Goal: Register for event/course

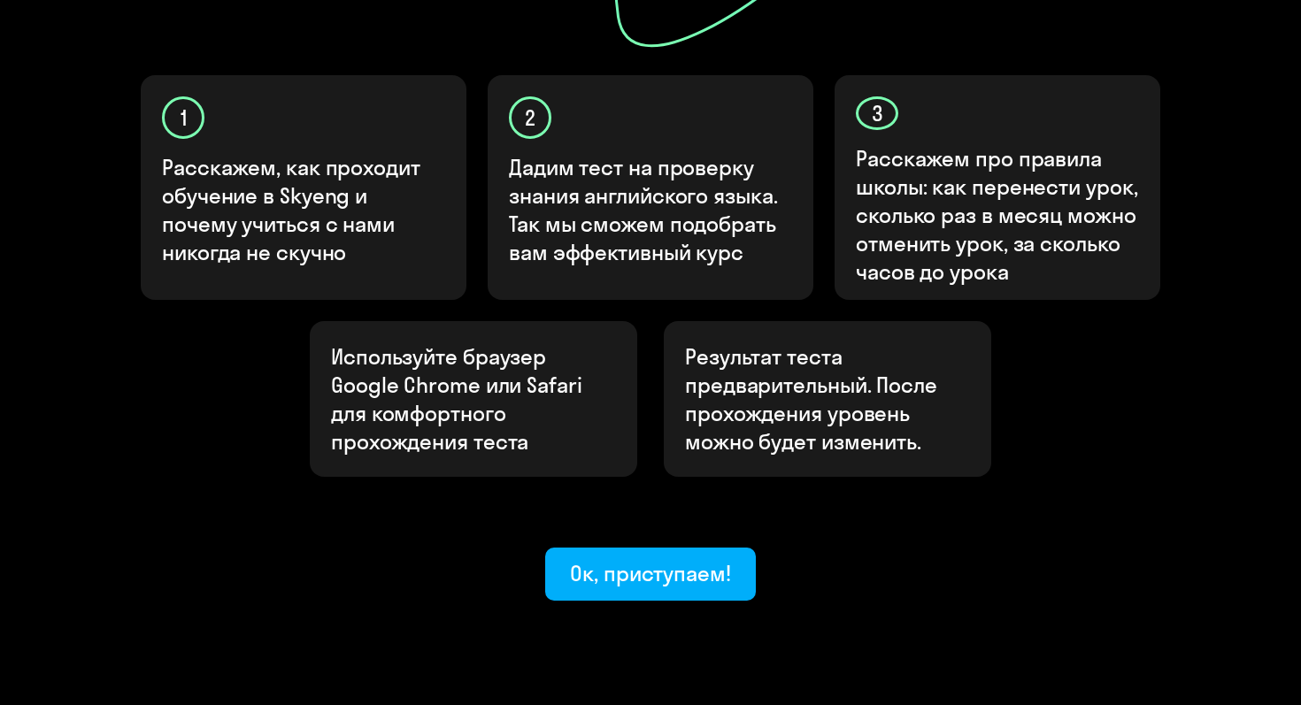
scroll to position [573, 0]
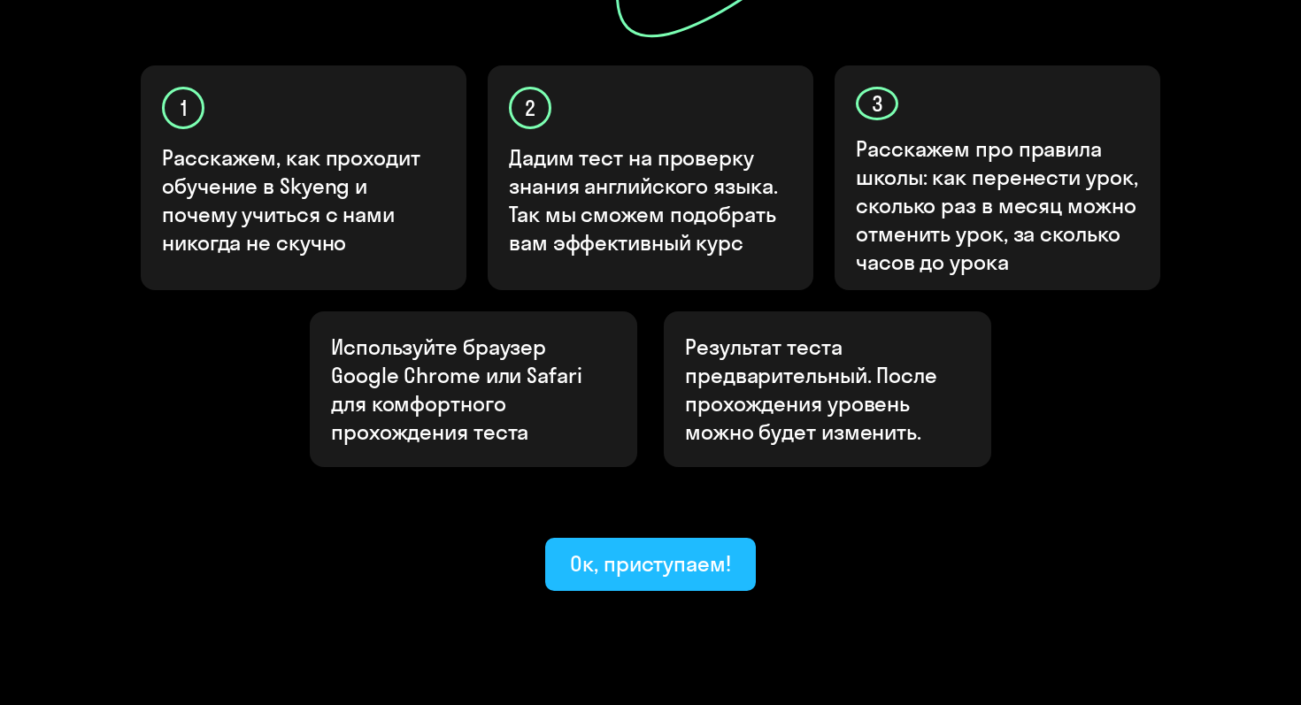
click at [617, 538] on button "Ок, приступаем!" at bounding box center [650, 564] width 211 height 53
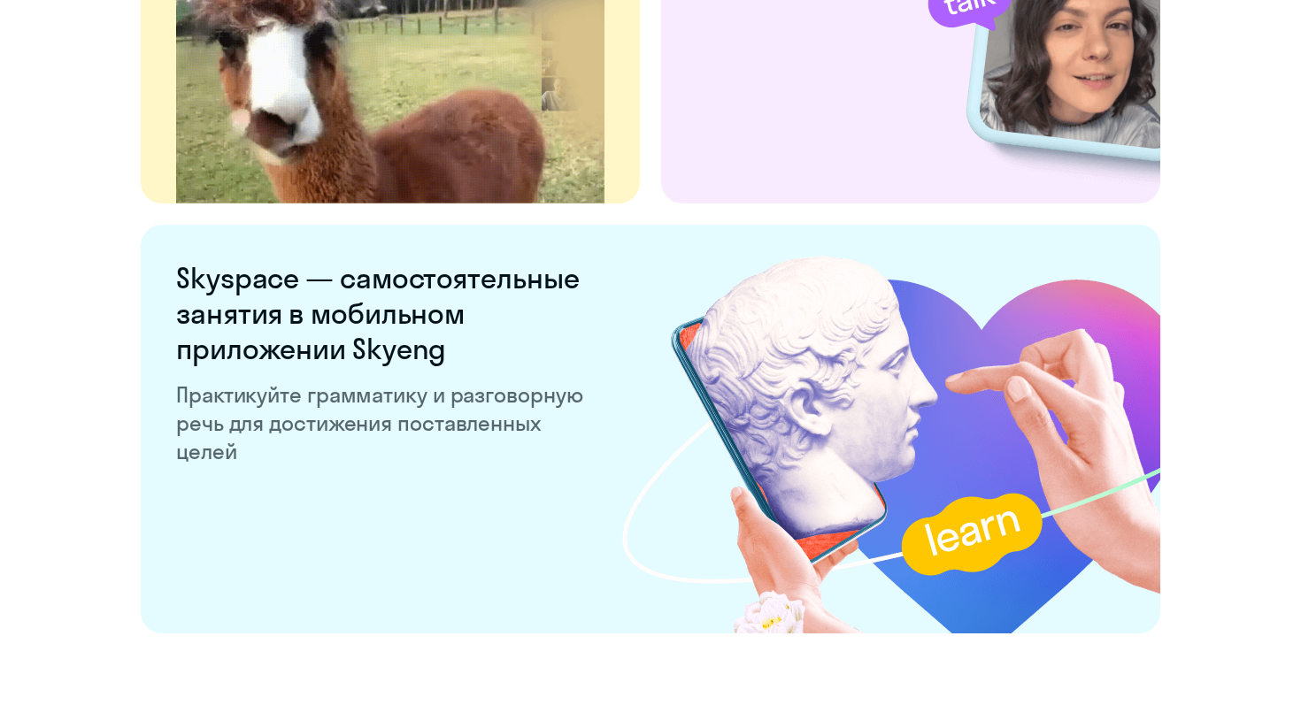
scroll to position [3396, 0]
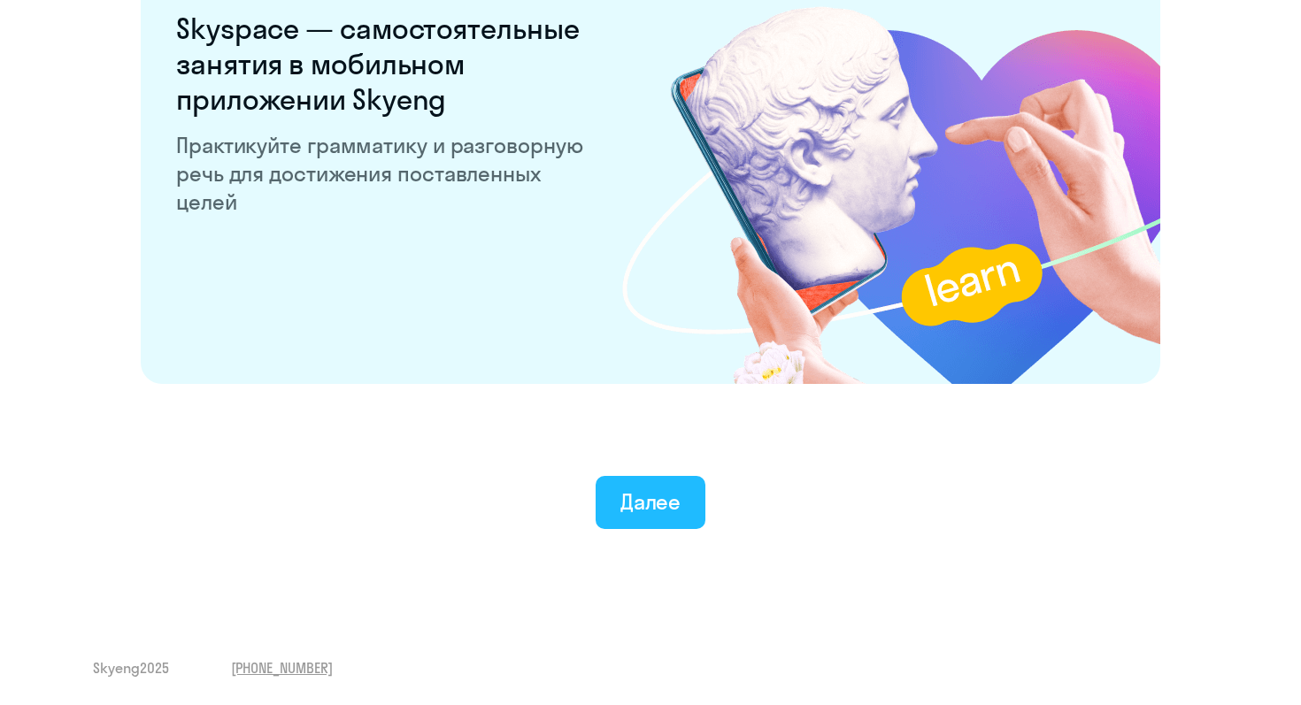
click at [632, 484] on button "Далее" at bounding box center [651, 502] width 111 height 53
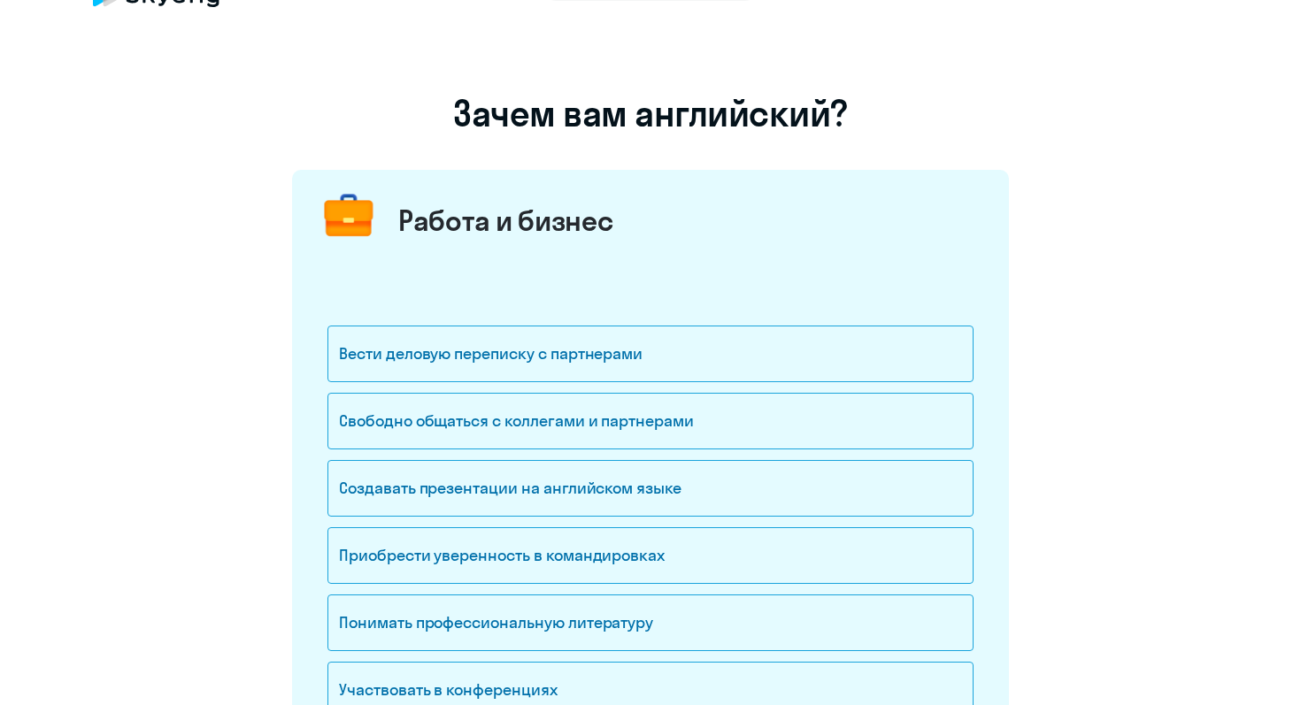
scroll to position [62, 0]
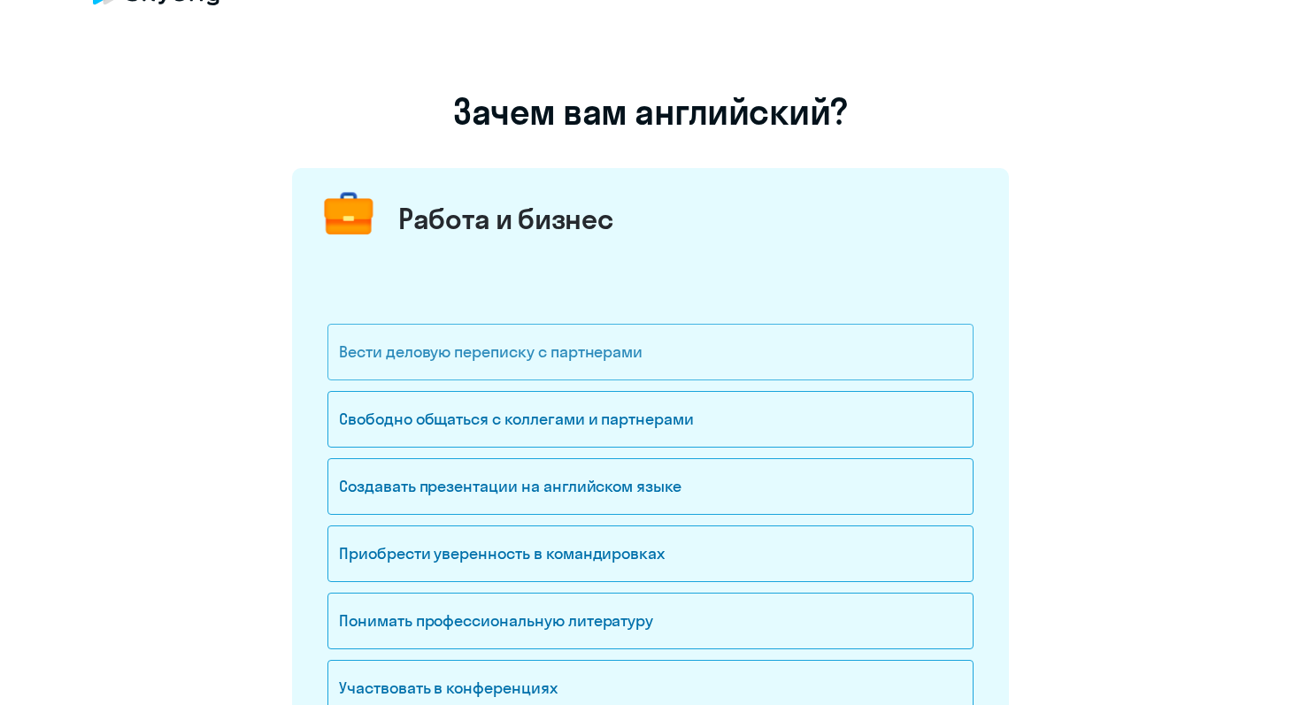
click at [613, 366] on div "Вести деловую переписку с партнерами" at bounding box center [650, 352] width 646 height 57
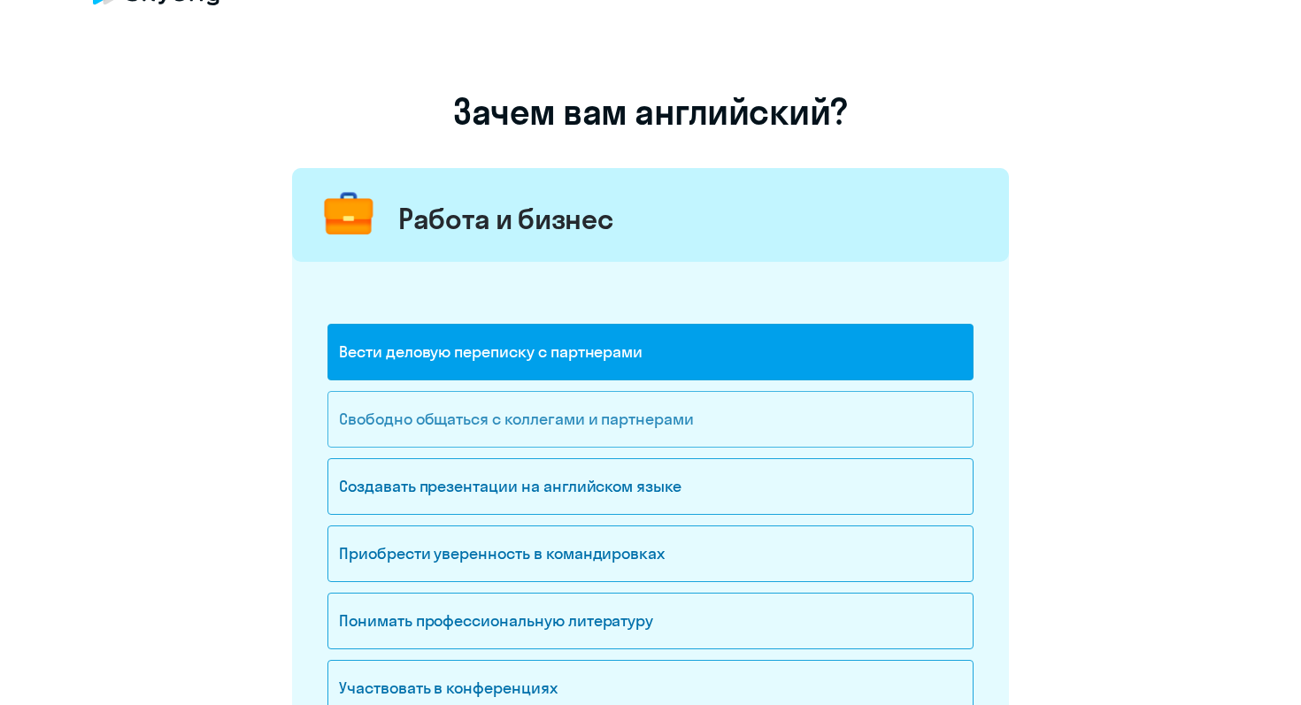
click at [611, 412] on div "Свободно общаться с коллегами и партнерами" at bounding box center [650, 419] width 646 height 57
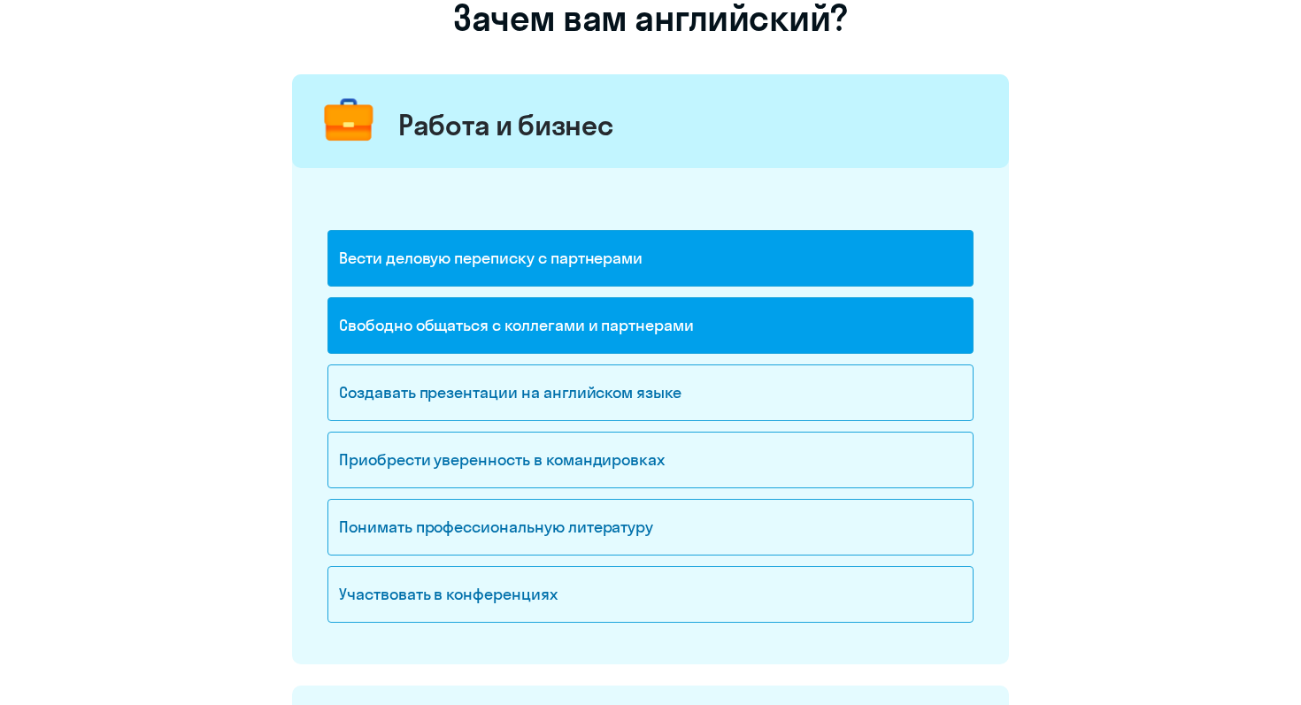
scroll to position [161, 0]
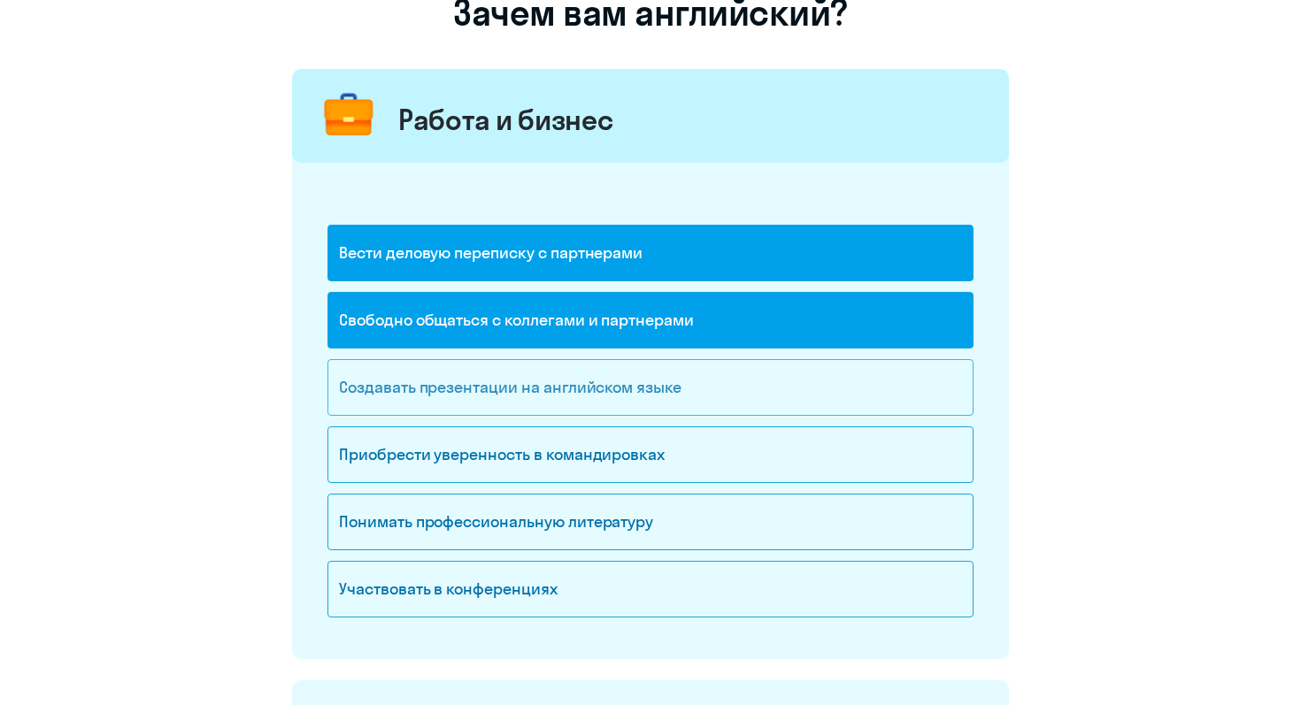
click at [611, 388] on div "Создавать презентации на английском языке" at bounding box center [650, 387] width 646 height 57
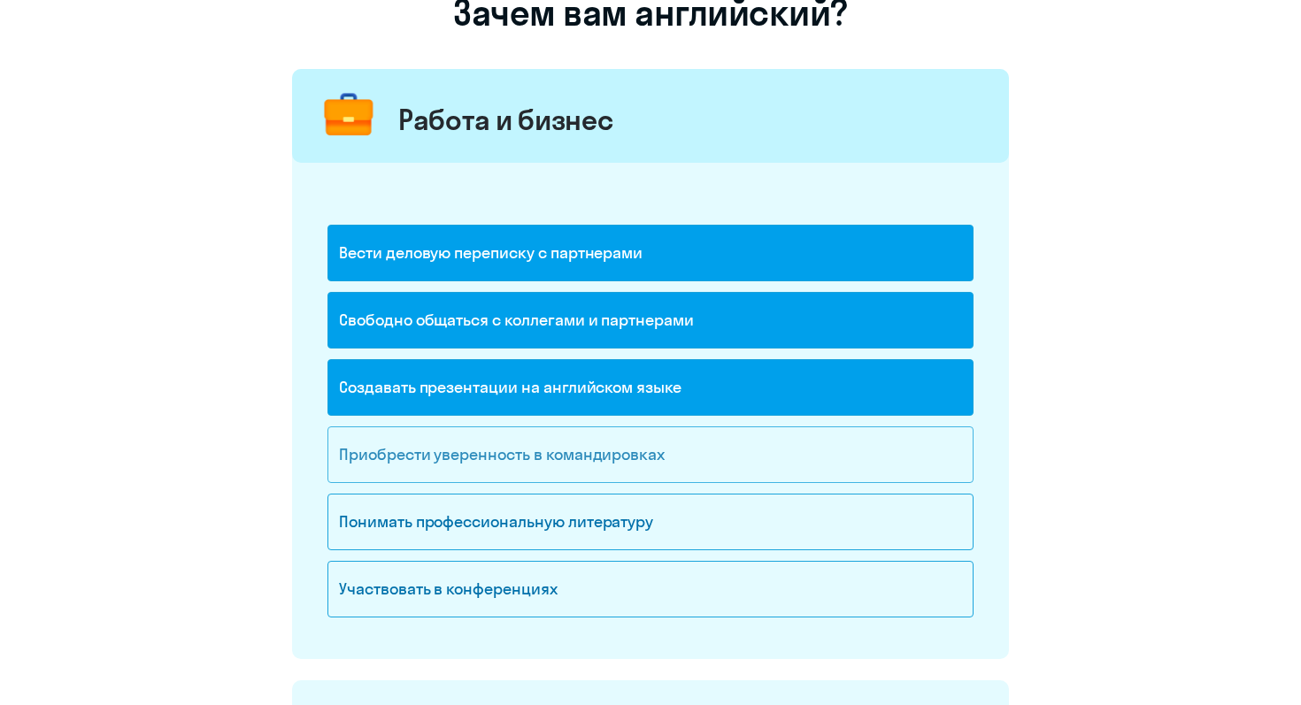
click at [611, 447] on div "Приобрести уверенность в командировках" at bounding box center [650, 455] width 646 height 57
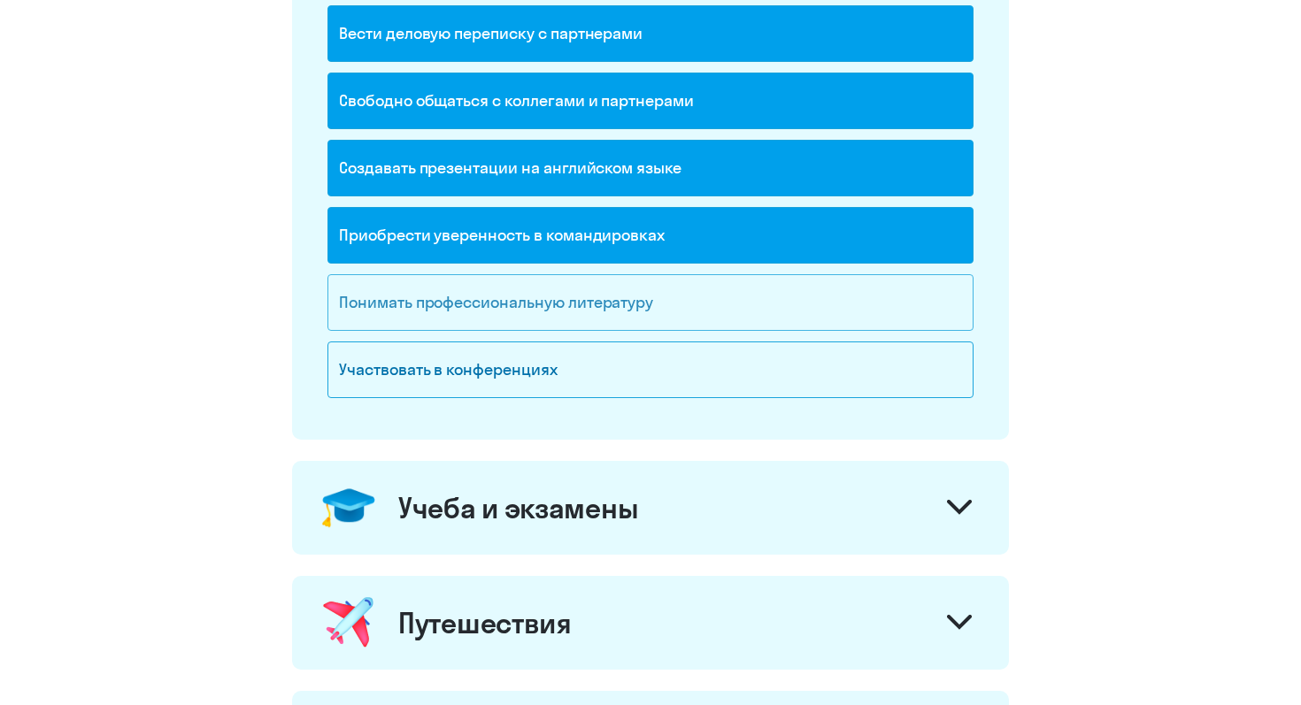
scroll to position [381, 0]
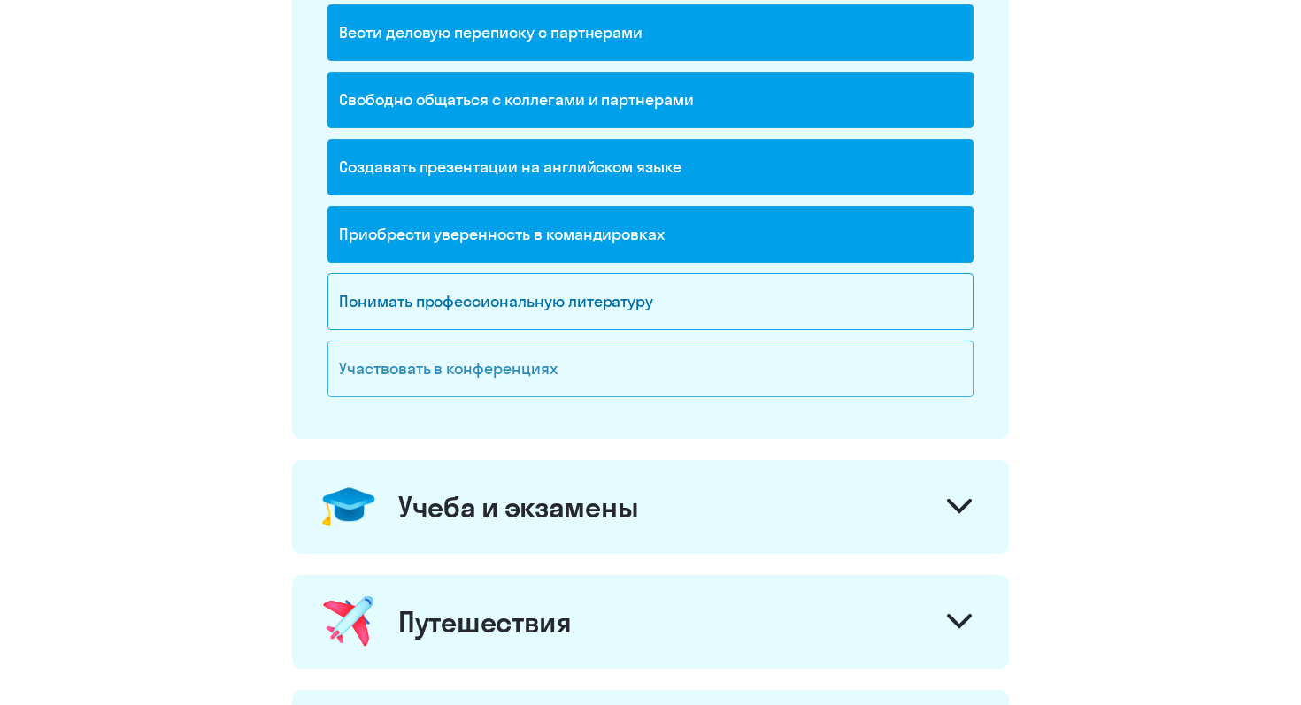
click at [563, 382] on div "Участвовать в конференциях" at bounding box center [650, 369] width 646 height 57
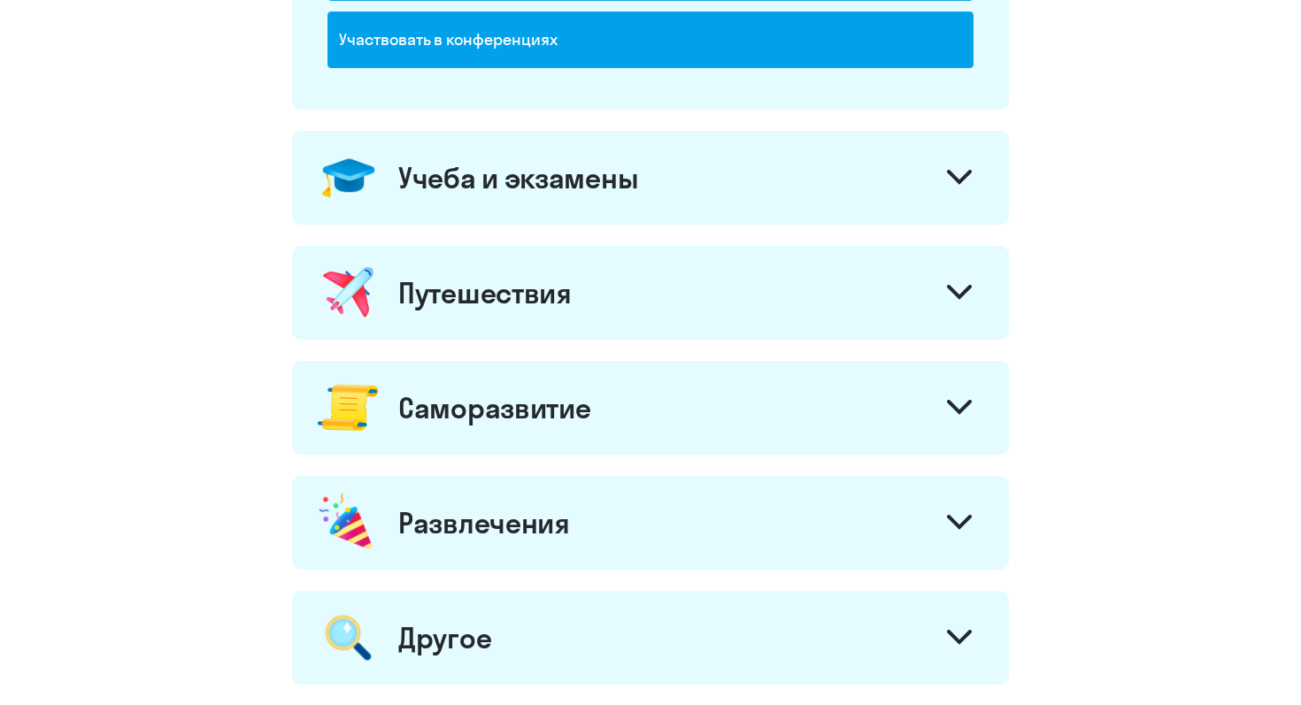
scroll to position [635, 0]
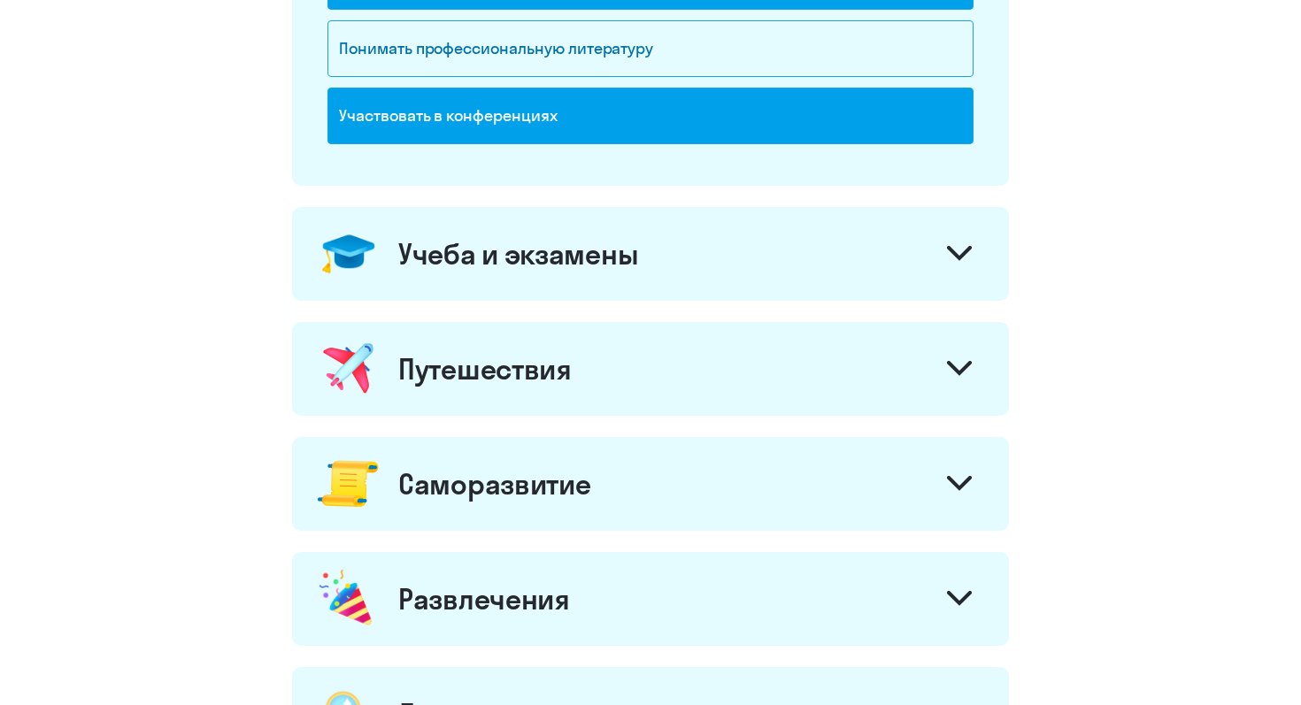
click at [565, 269] on div "Учеба и экзамены" at bounding box center [518, 253] width 240 height 35
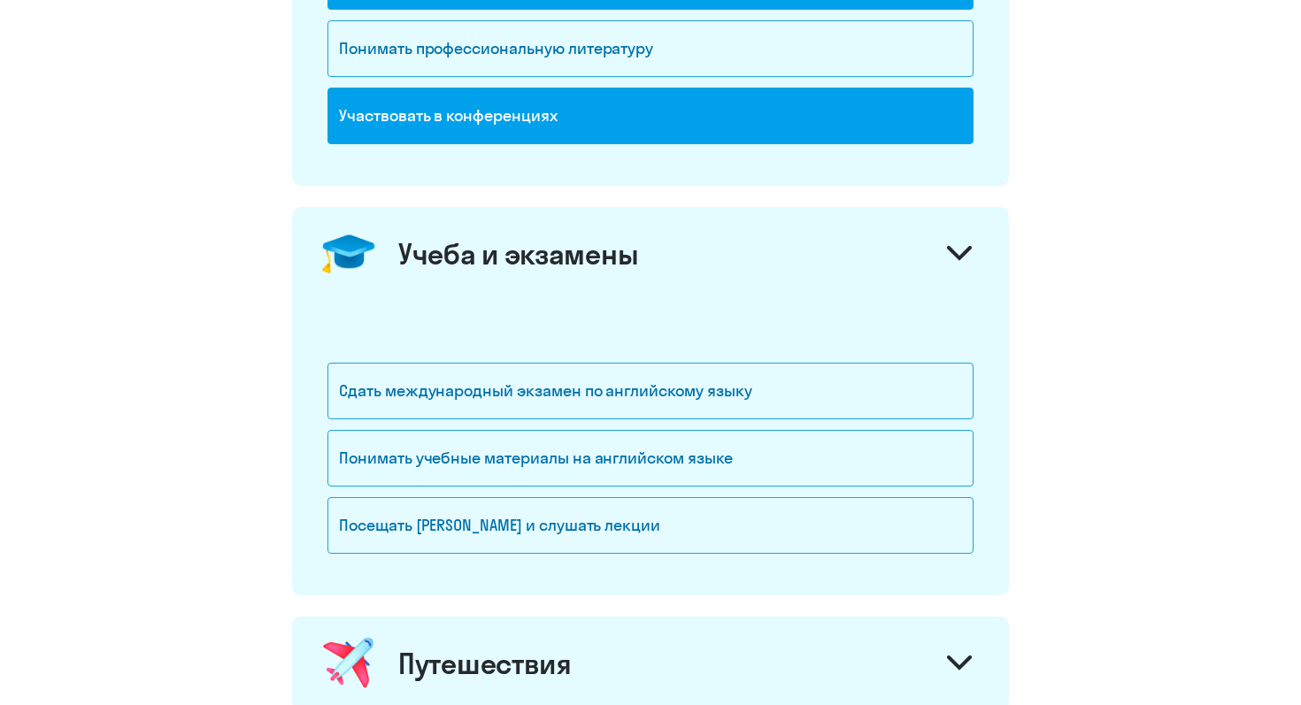
click at [565, 269] on div "Учеба и экзамены" at bounding box center [518, 253] width 240 height 35
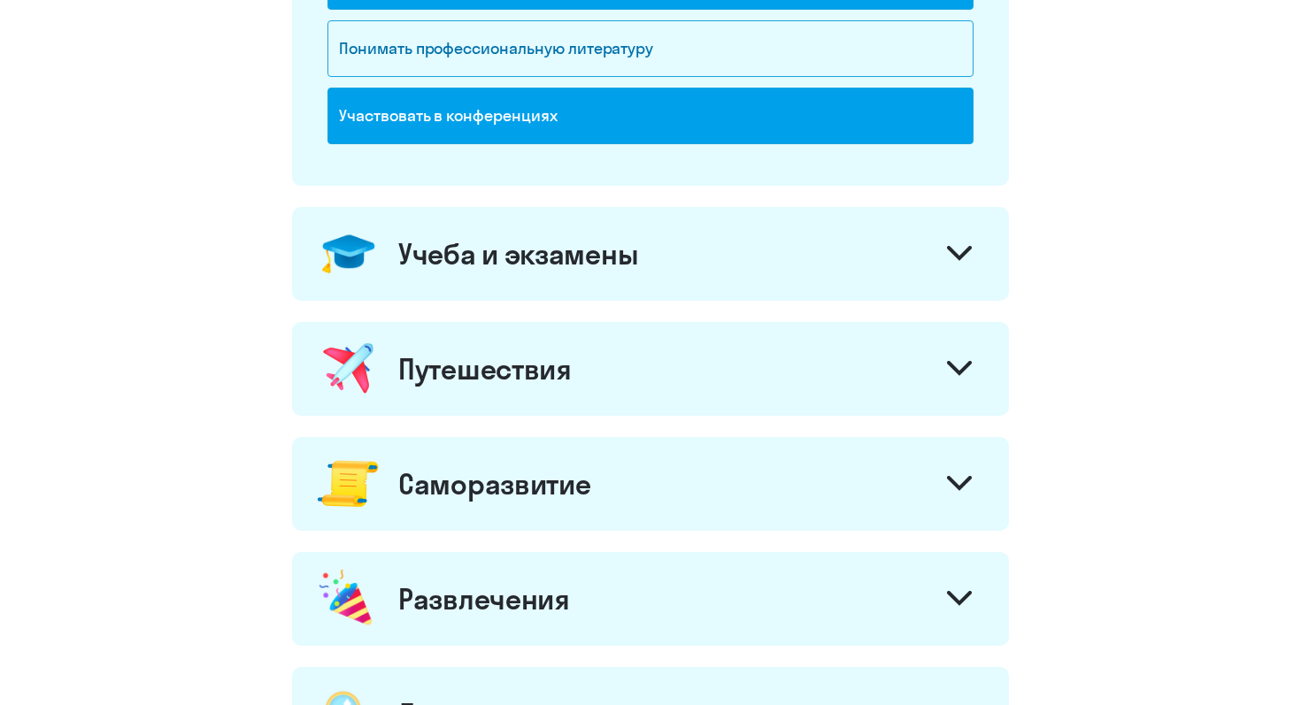
click at [545, 369] on div "Путешествия" at bounding box center [484, 368] width 173 height 35
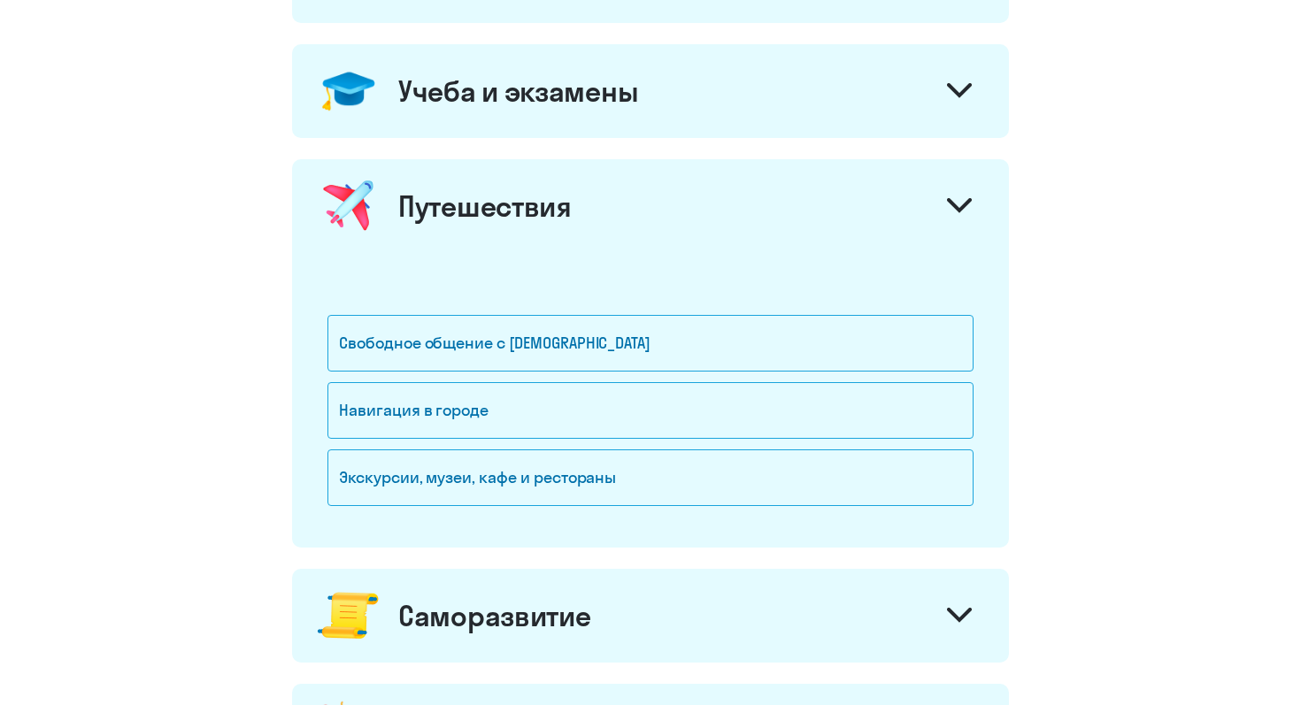
scroll to position [821, 0]
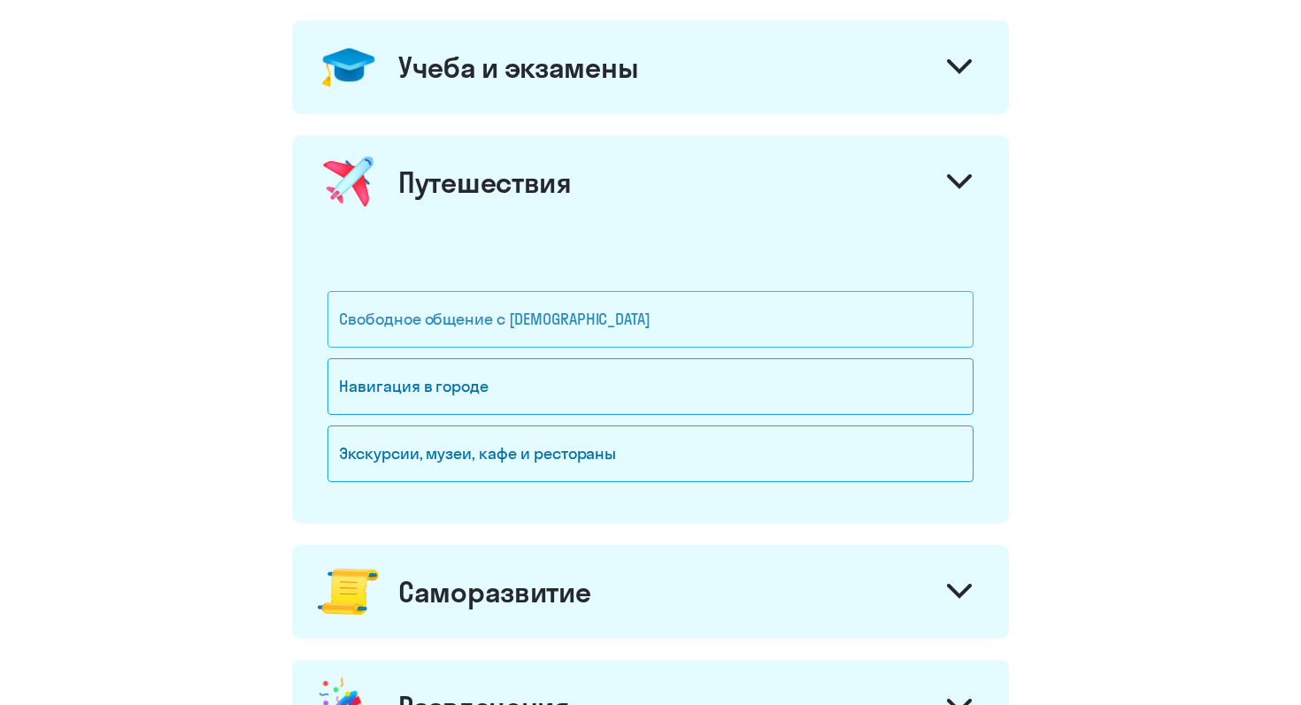
click at [504, 341] on div "Свободное общение с [DEMOGRAPHIC_DATA]" at bounding box center [650, 319] width 646 height 57
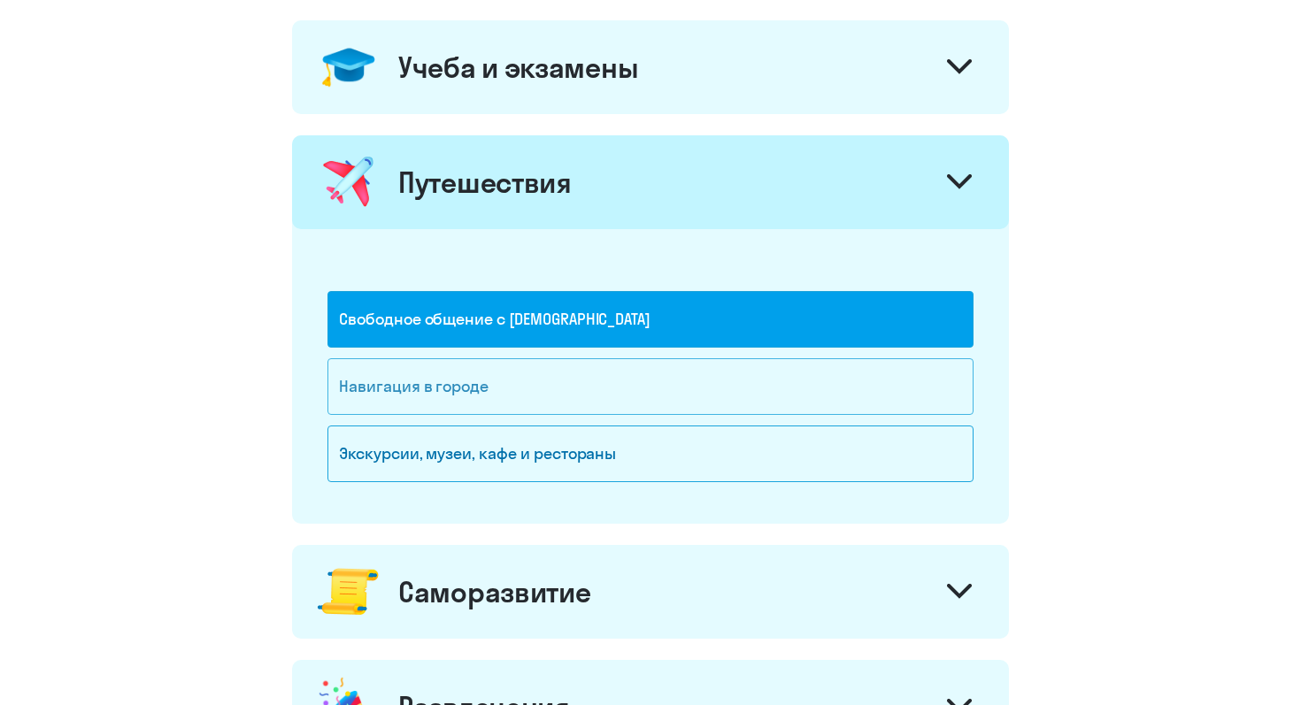
click at [494, 411] on div "Навигация в городе" at bounding box center [650, 386] width 646 height 57
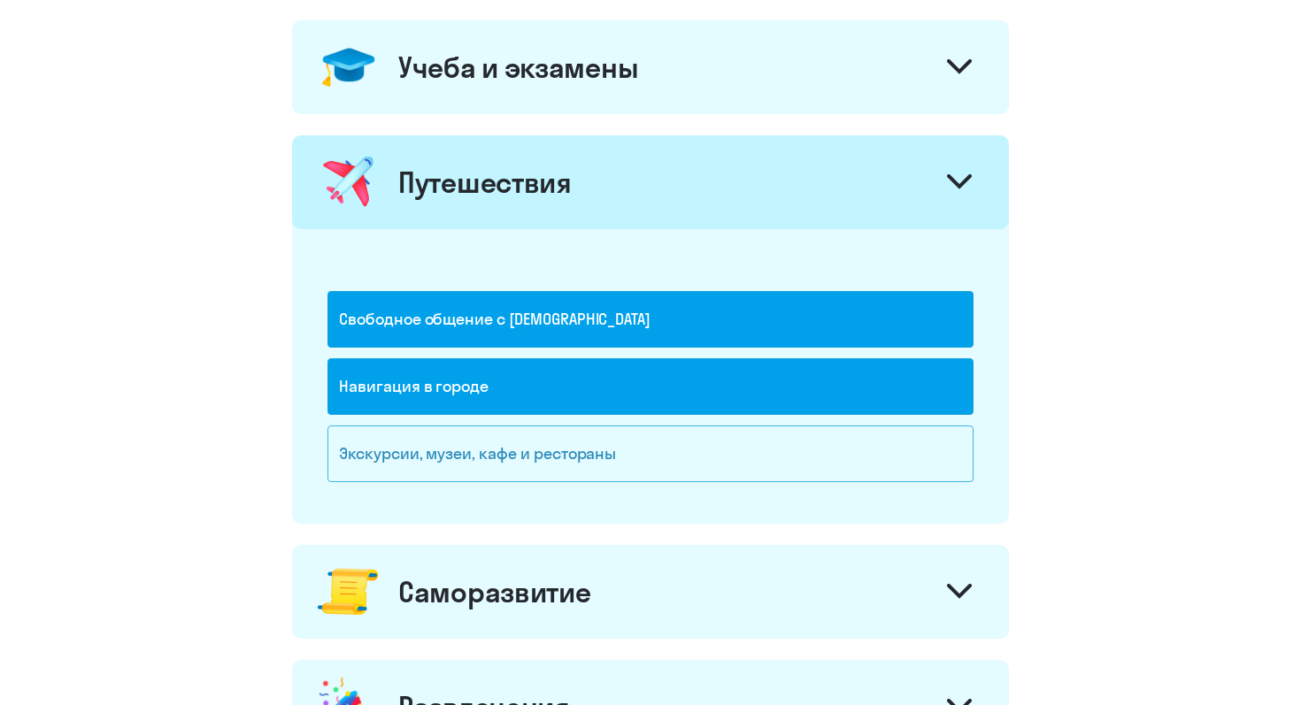
click at [498, 456] on div "Экскурсии, музеи, кафе и рестораны" at bounding box center [650, 454] width 646 height 57
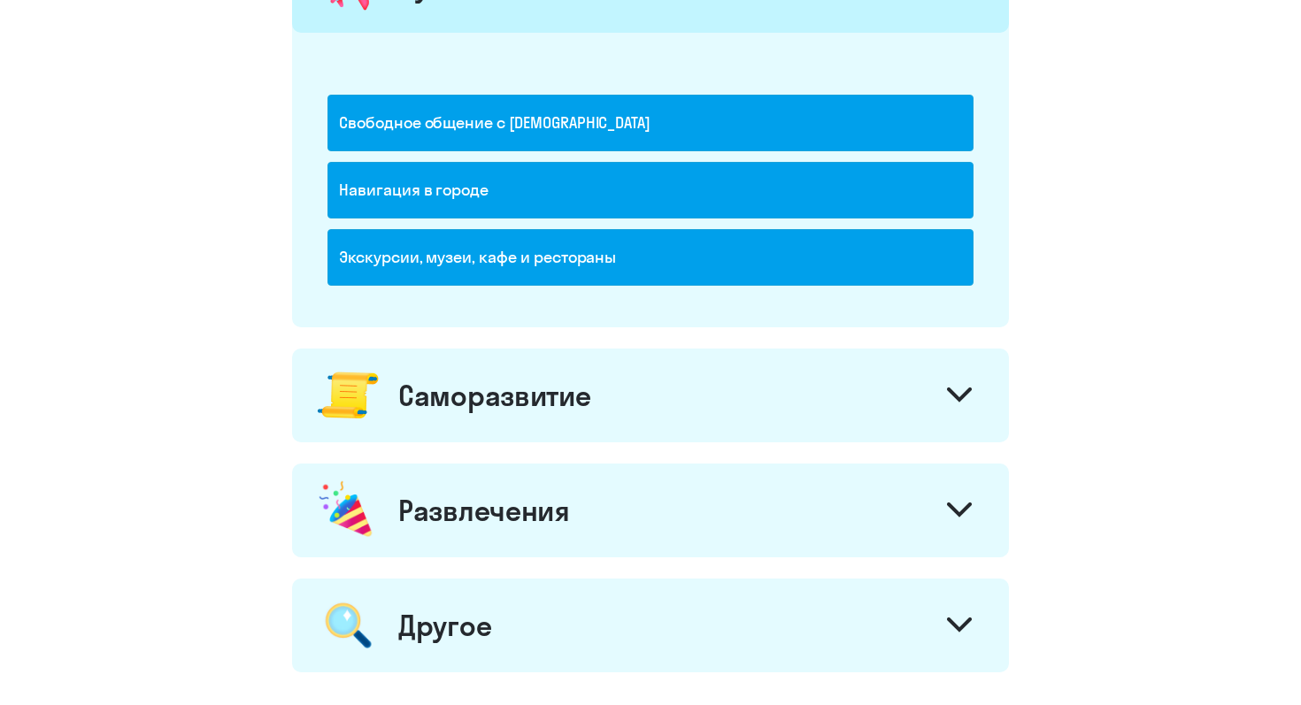
click at [498, 422] on div "Саморазвитие" at bounding box center [650, 396] width 717 height 94
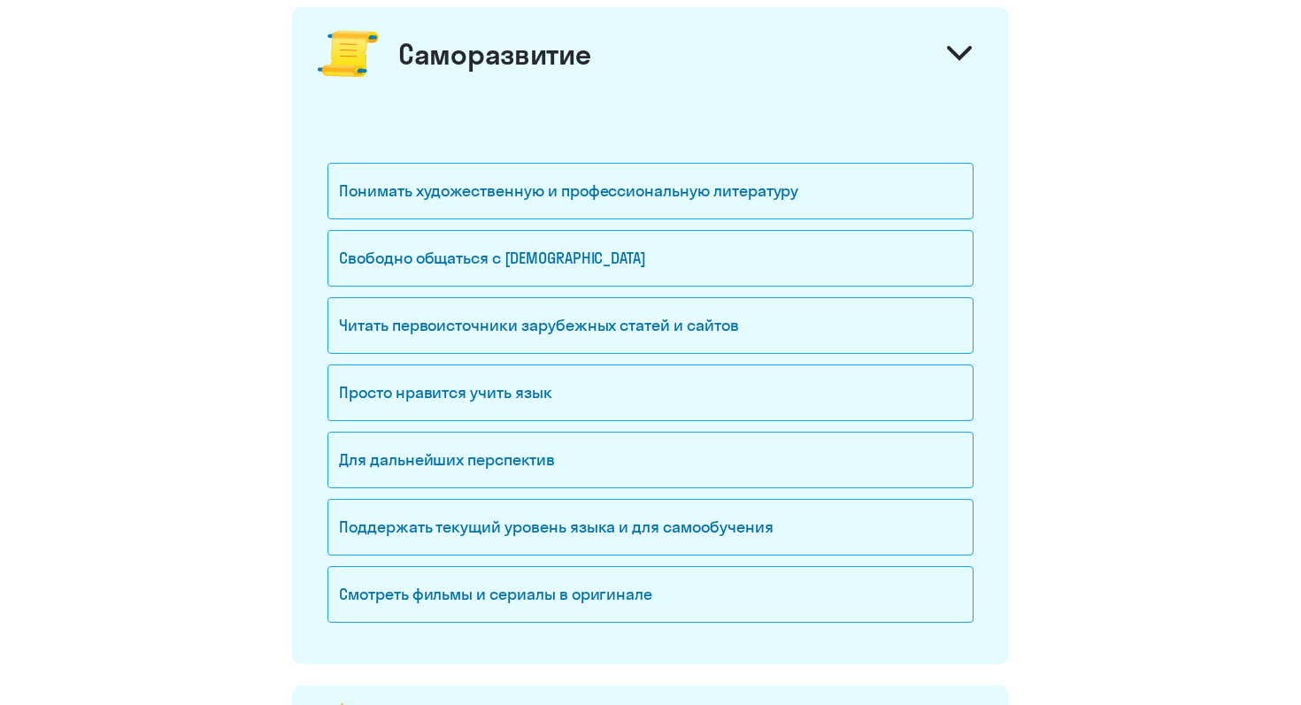
scroll to position [1361, 0]
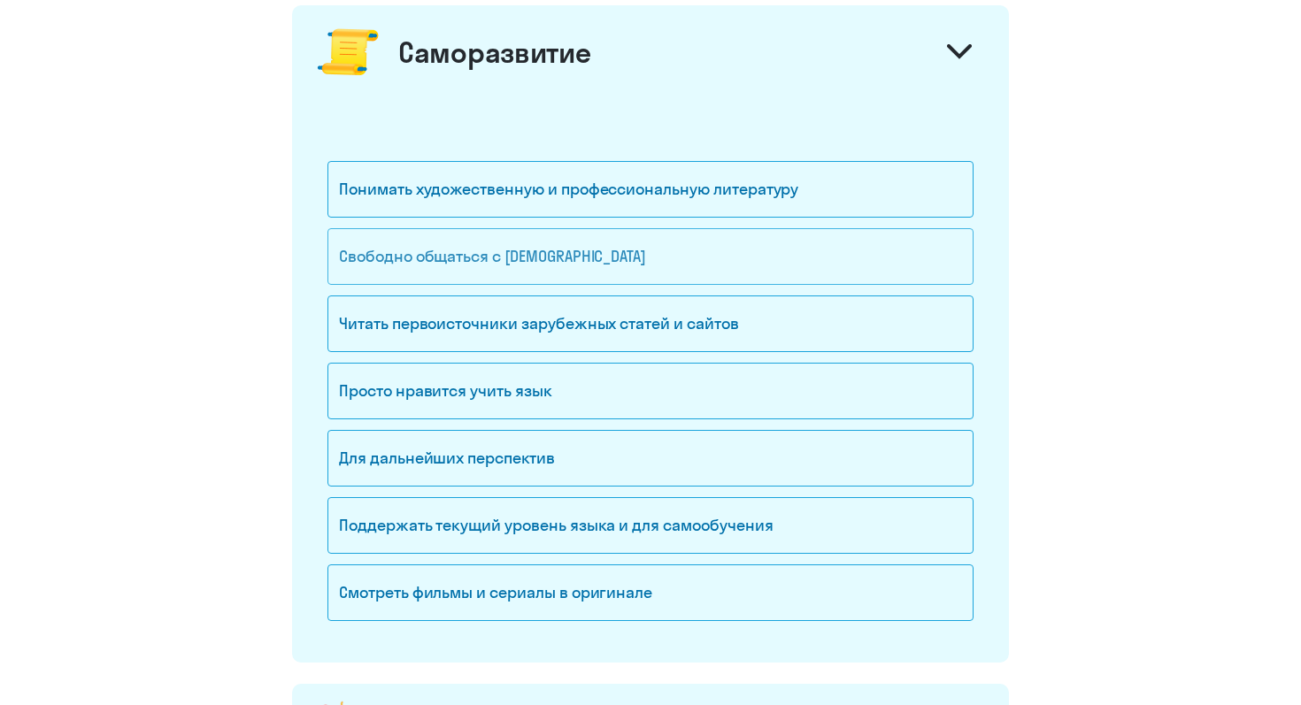
click at [471, 269] on div "Свободно общаться с [DEMOGRAPHIC_DATA]" at bounding box center [650, 256] width 646 height 57
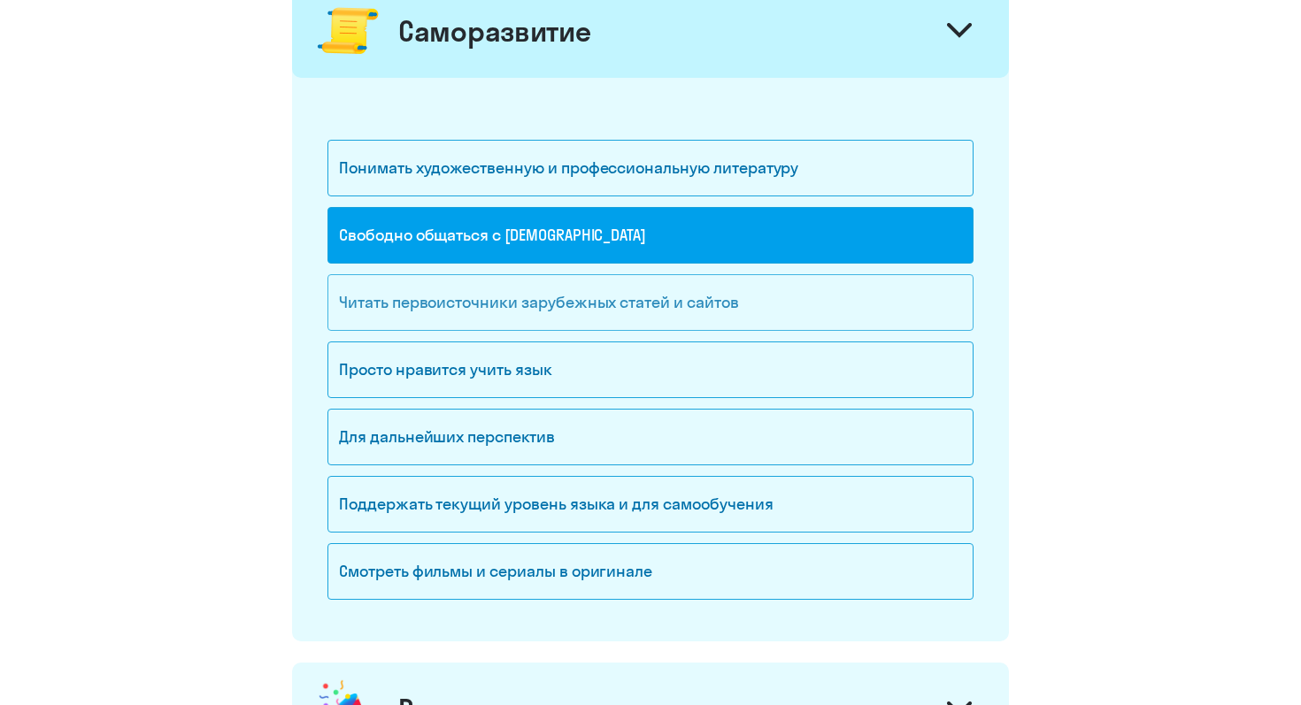
scroll to position [1390, 0]
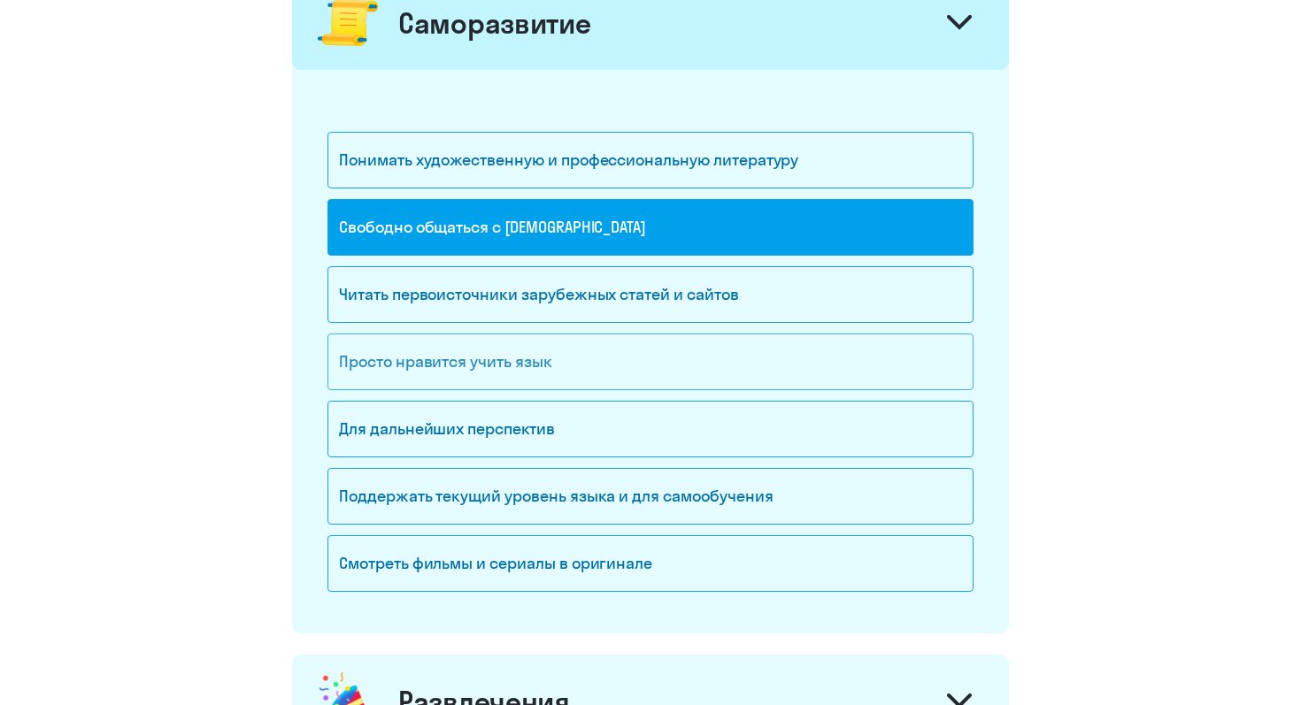
click at [463, 371] on div "Просто нравится учить язык" at bounding box center [650, 362] width 646 height 57
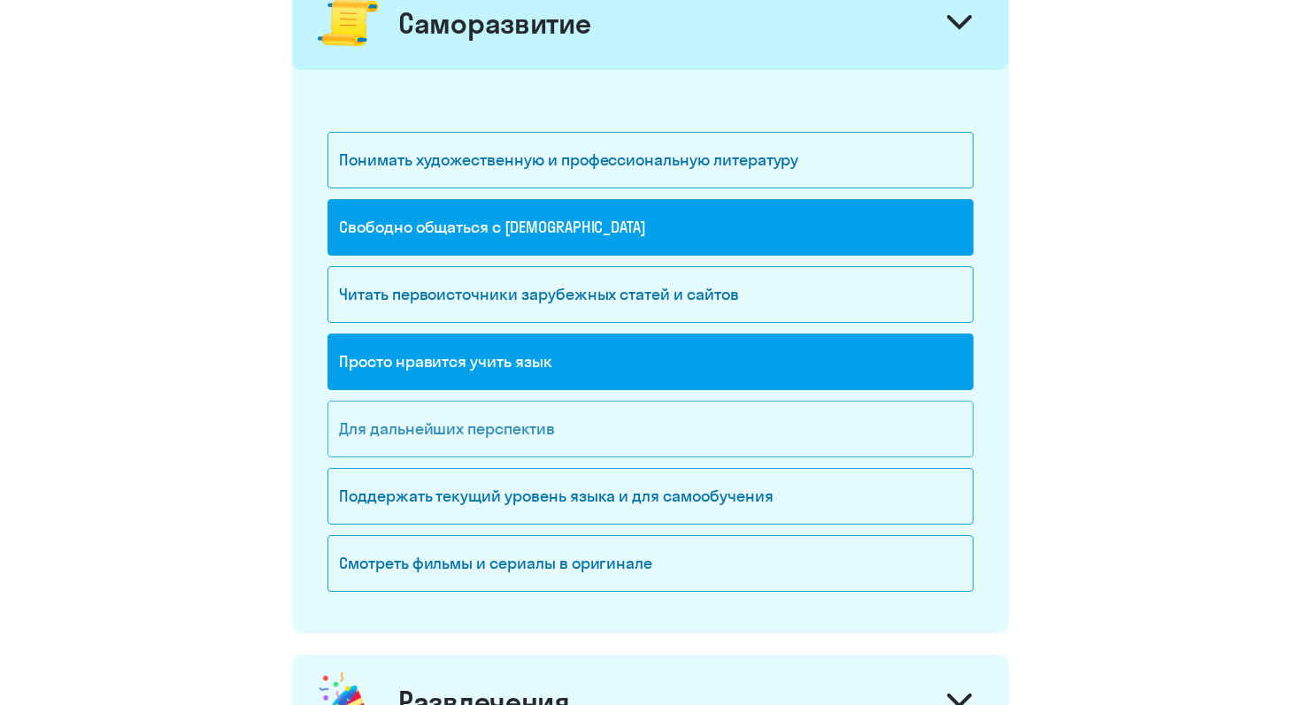
click at [446, 436] on div "Для дальнейших перспектив" at bounding box center [650, 429] width 646 height 57
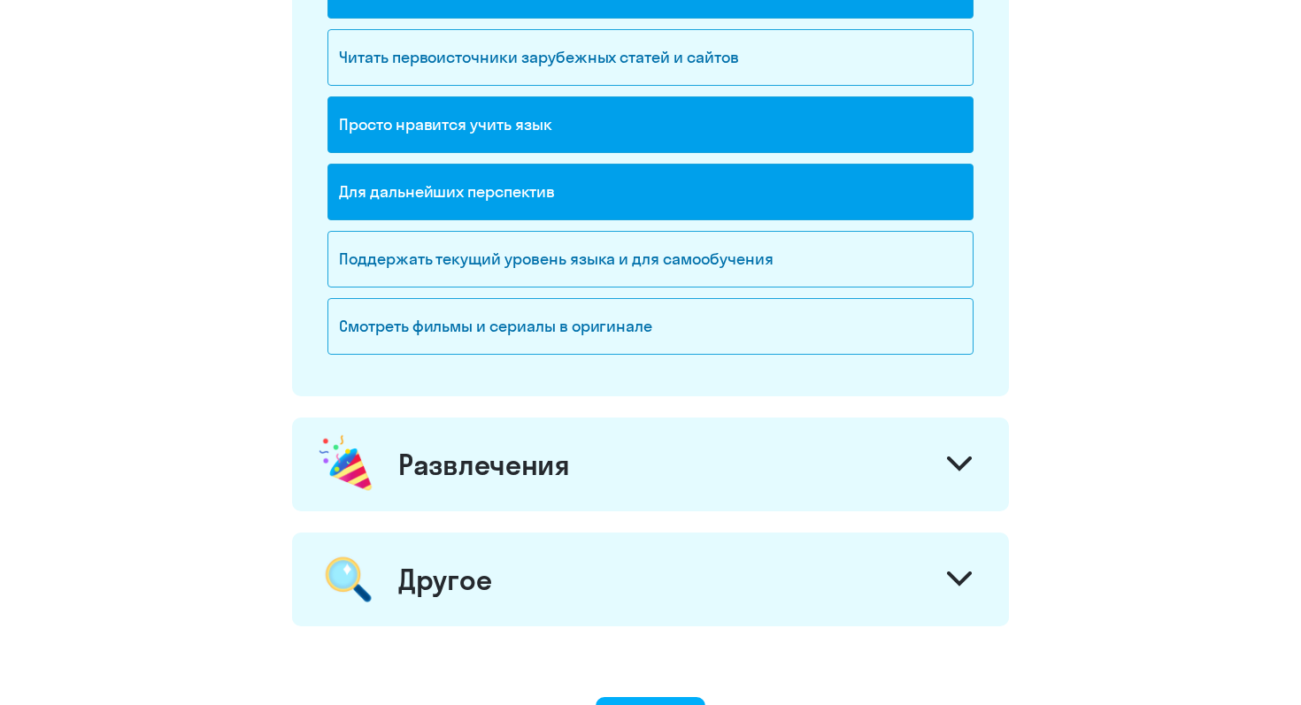
click at [444, 470] on div "Развлечения" at bounding box center [484, 464] width 172 height 35
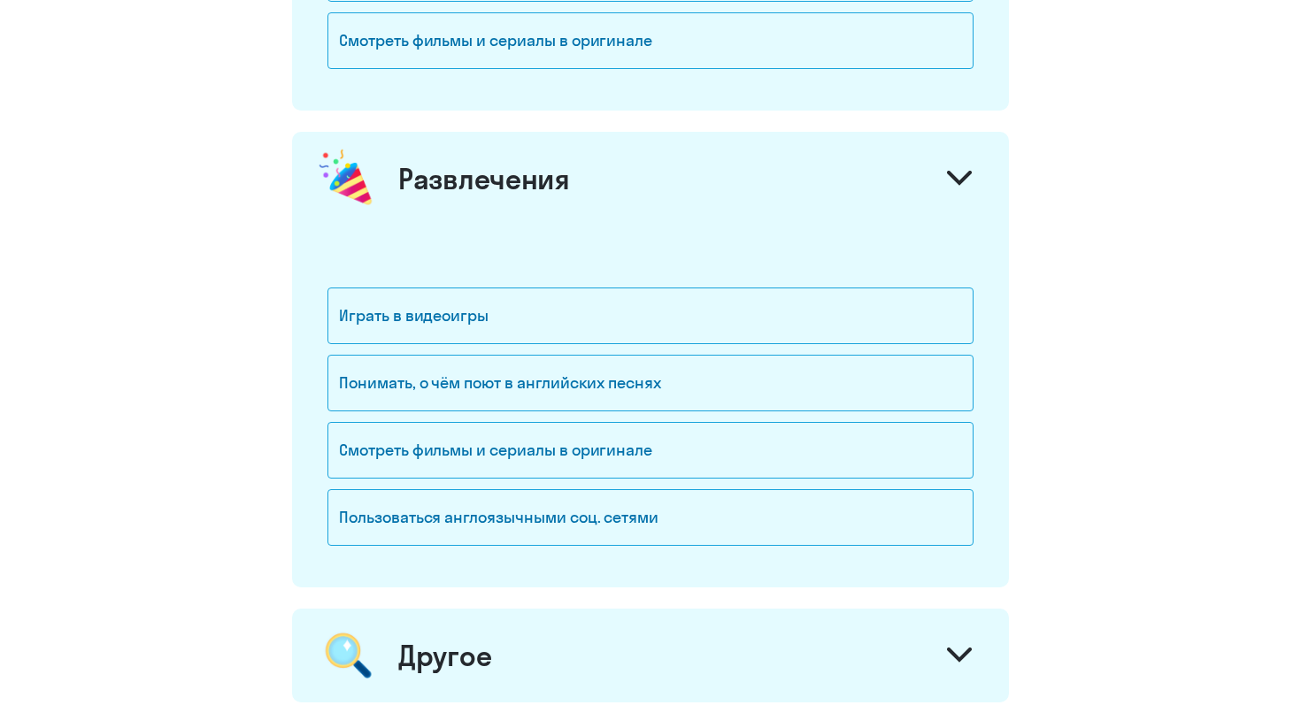
scroll to position [1914, 0]
click at [447, 381] on div "Понимать, о чём поют в английских песнях" at bounding box center [650, 382] width 646 height 57
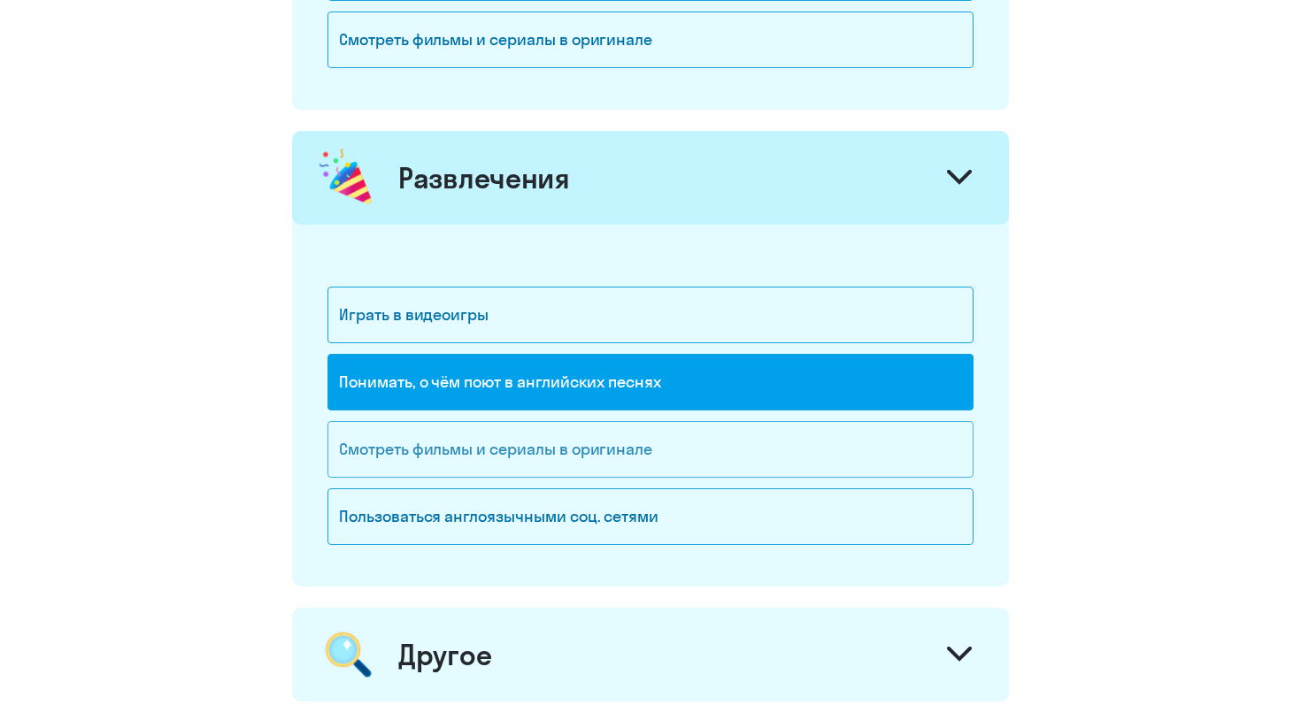
click at [451, 426] on div "Смотреть фильмы и сериалы в оригинале" at bounding box center [650, 449] width 646 height 57
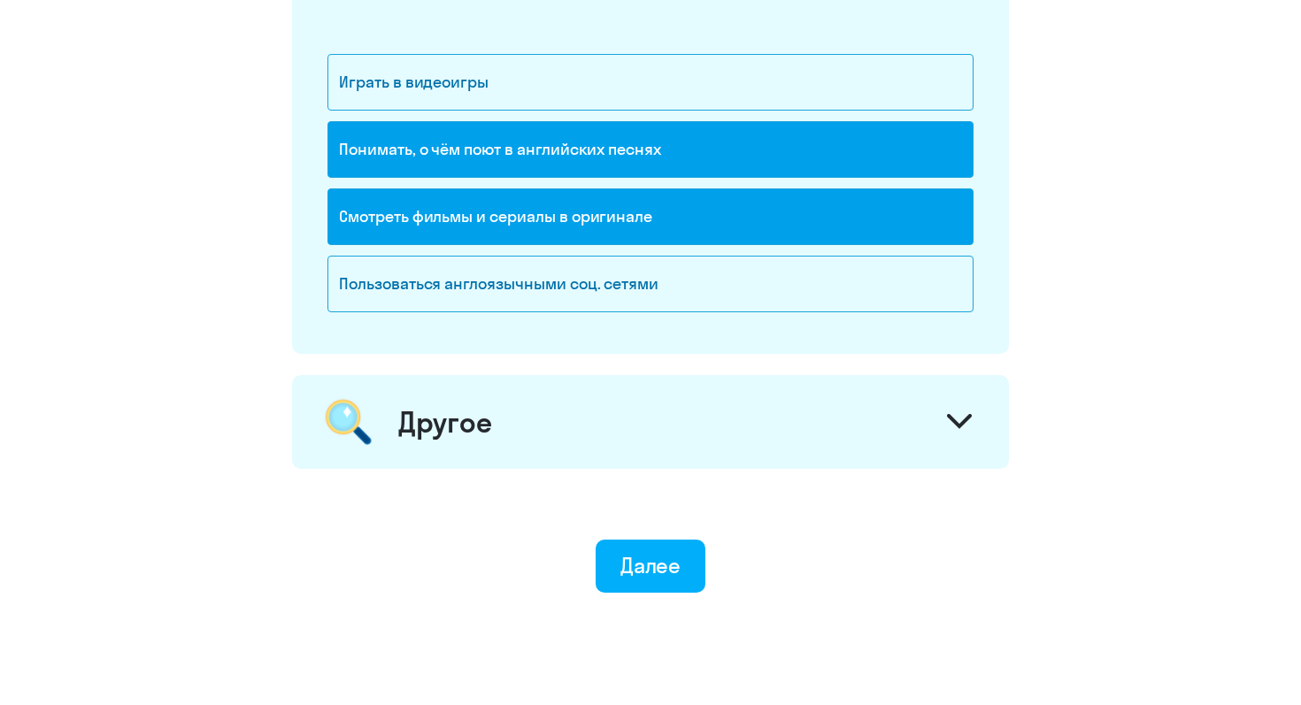
scroll to position [2156, 0]
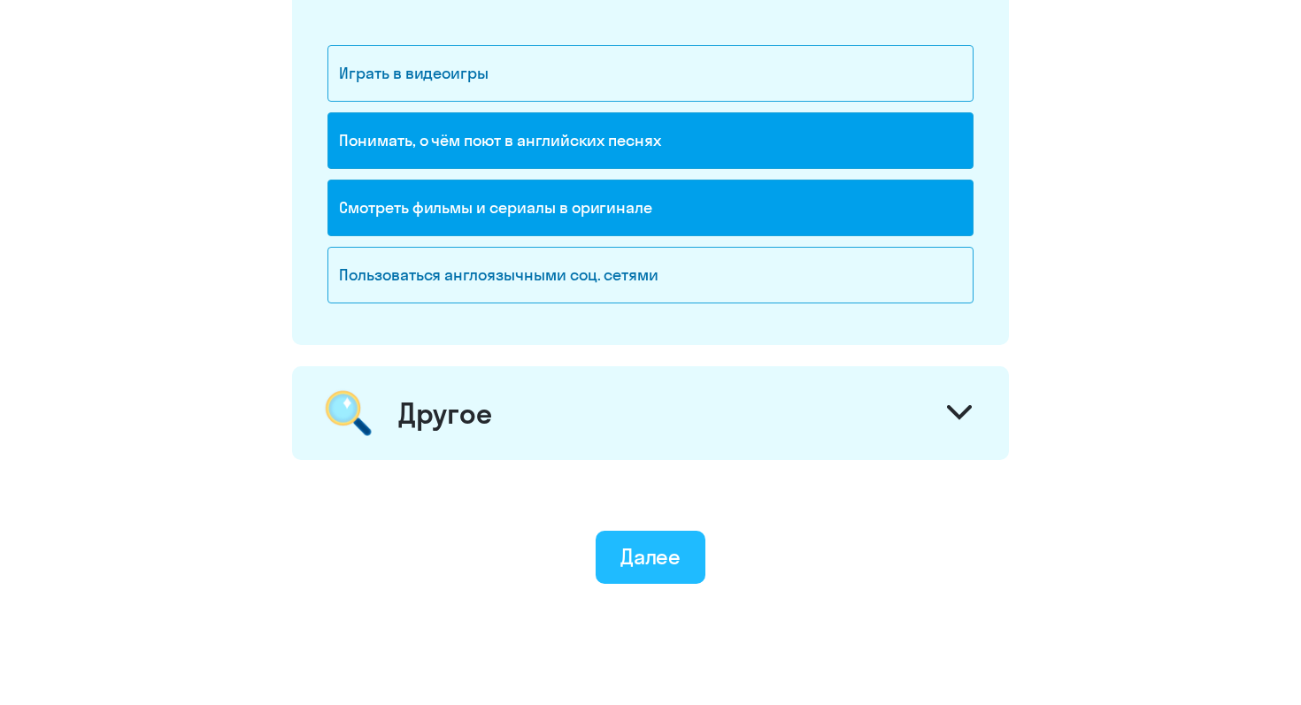
click at [637, 564] on div "Далее" at bounding box center [650, 556] width 61 height 28
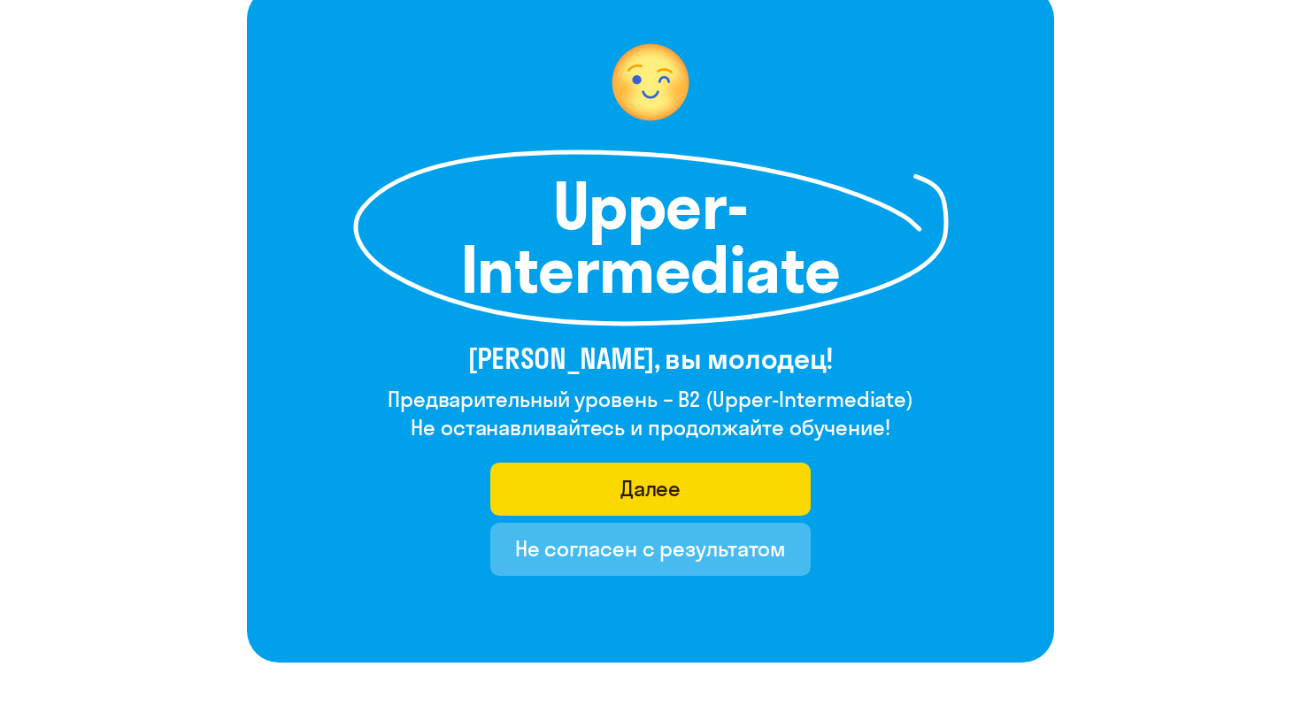
scroll to position [130, 0]
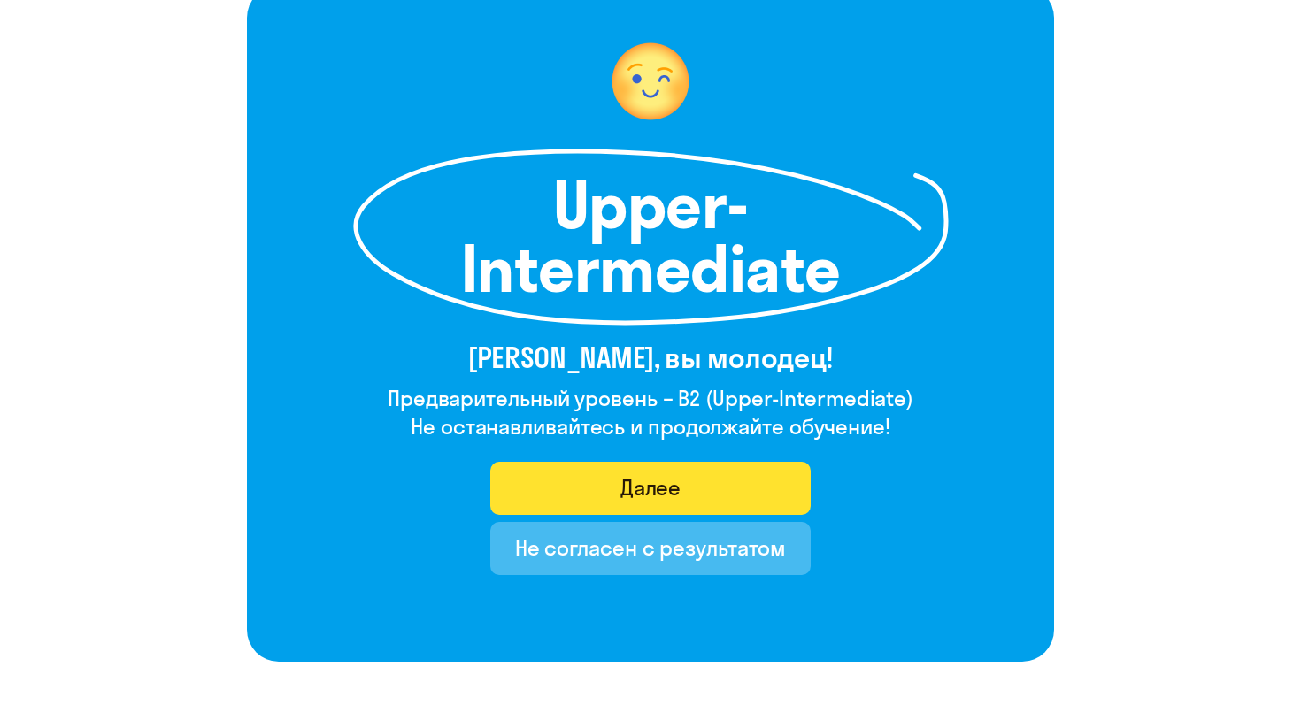
click at [717, 477] on button "Далее" at bounding box center [650, 488] width 321 height 53
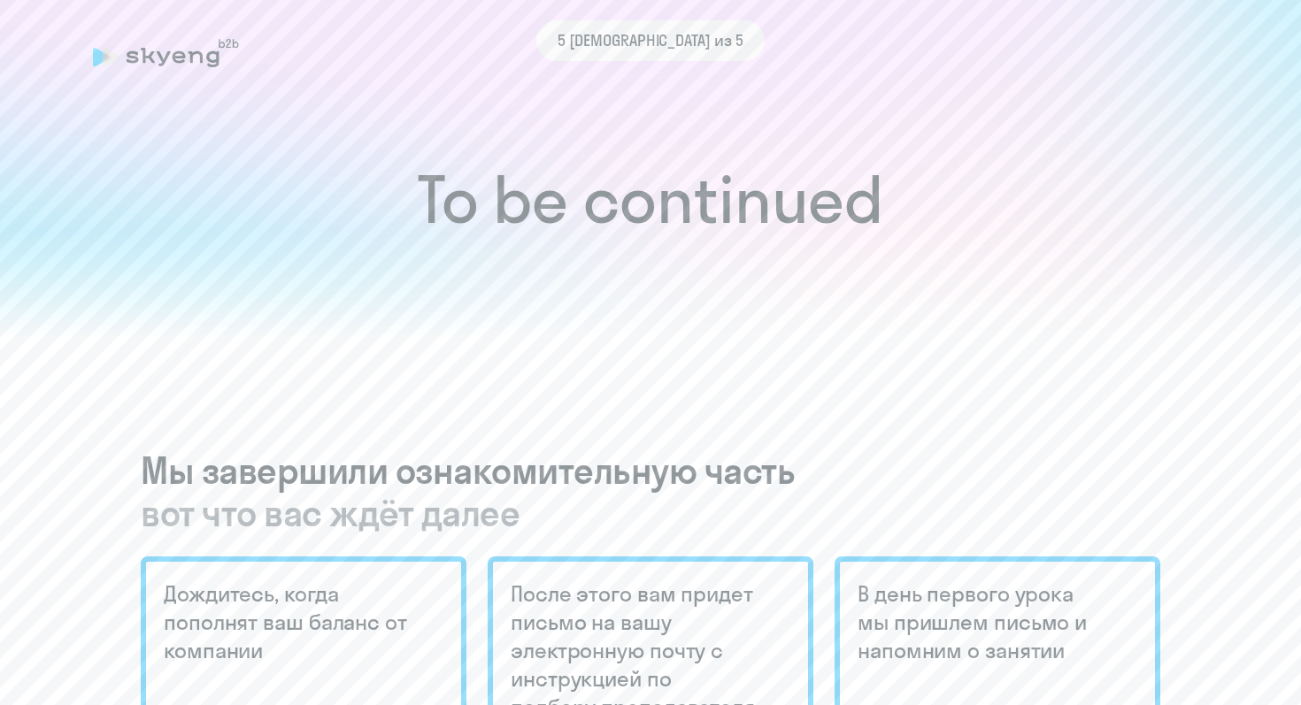
click at [668, 47] on span "5 [DEMOGRAPHIC_DATA] из 5" at bounding box center [651, 40] width 186 height 23
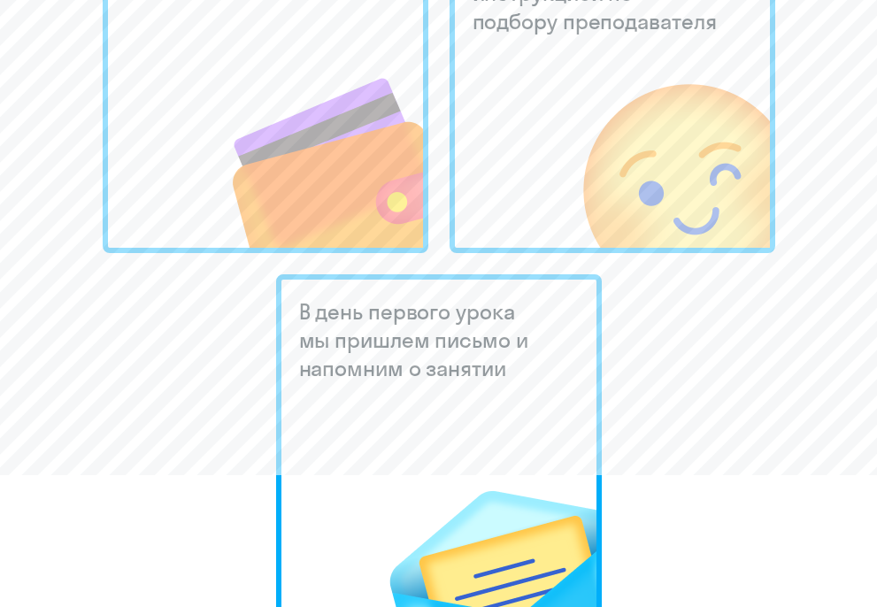
scroll to position [694, 0]
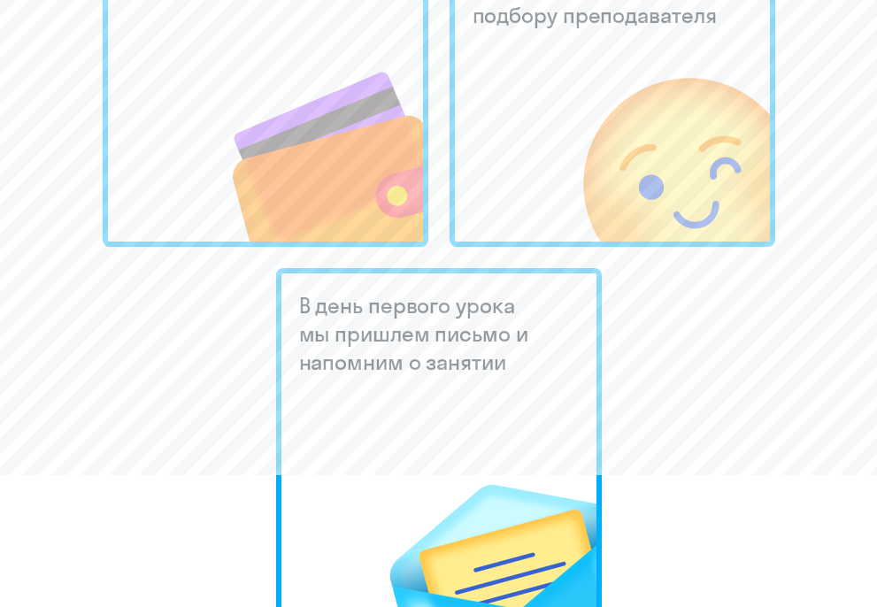
click at [338, 354] on h5 "В день первого урока мы пришлем письмо и напомним о занятии" at bounding box center [424, 333] width 250 height 85
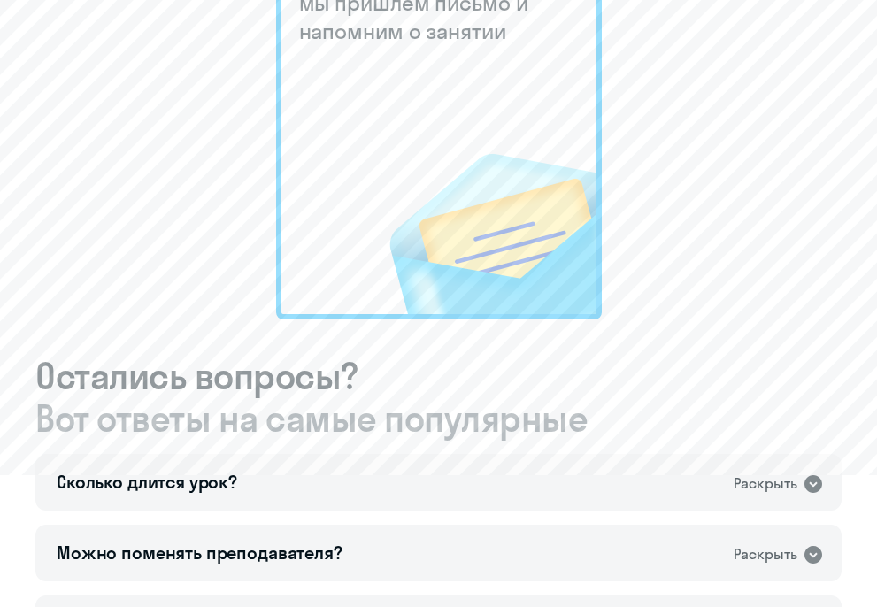
scroll to position [1029, 0]
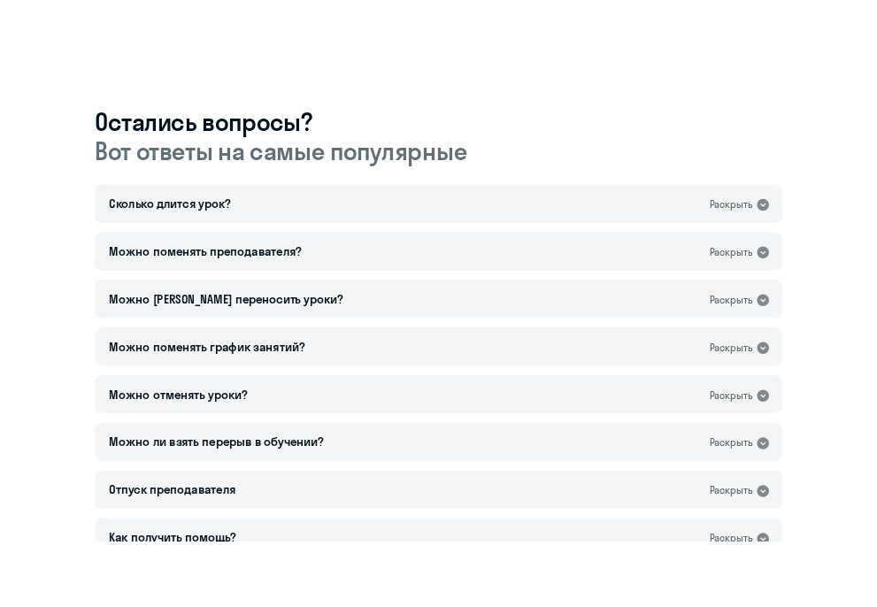
scroll to position [1394, 0]
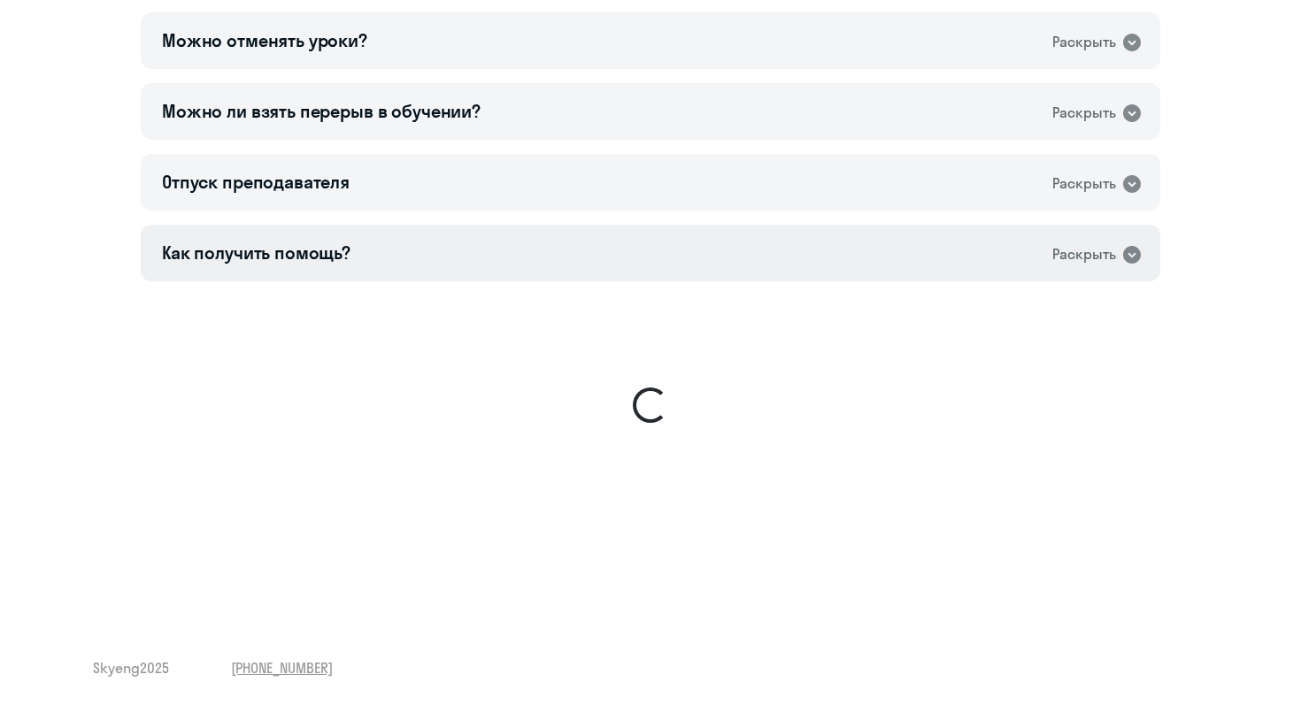
click at [594, 273] on div "Как получить помощь? Раскрыть" at bounding box center [650, 253] width 1019 height 57
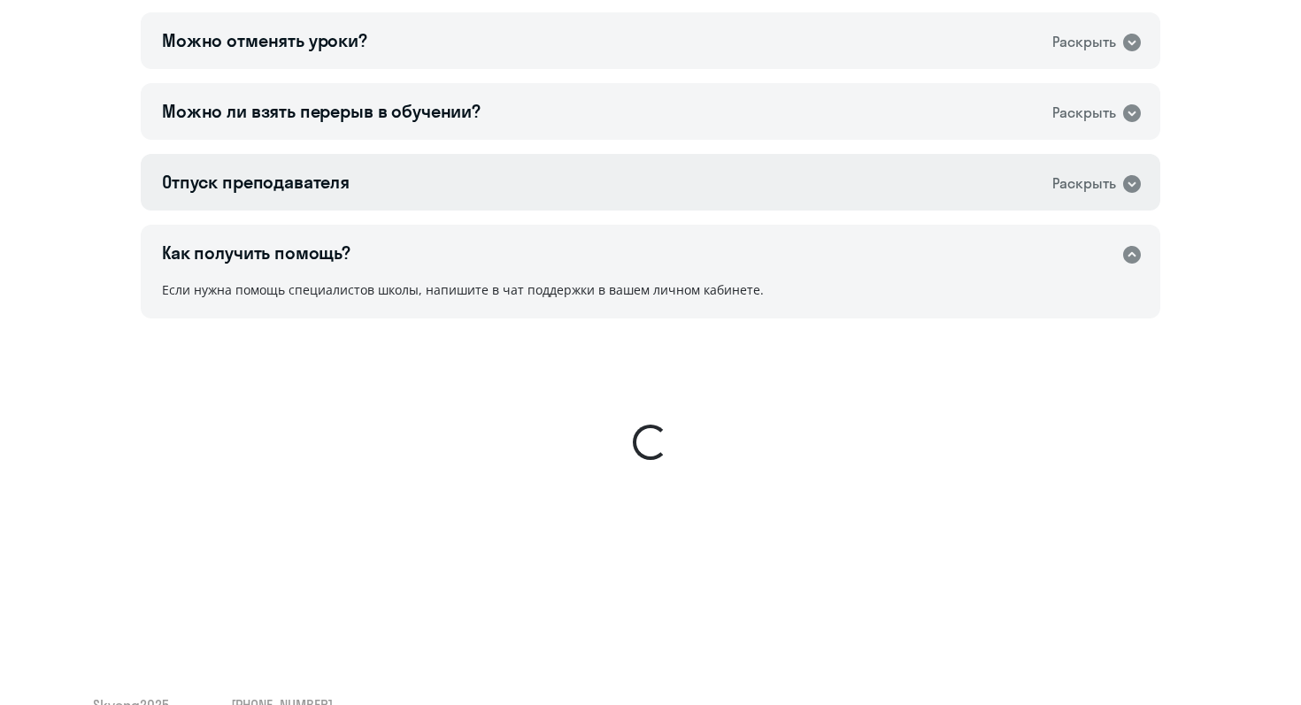
click at [607, 198] on div "Отпуск преподавателя Раскрыть" at bounding box center [650, 182] width 1019 height 57
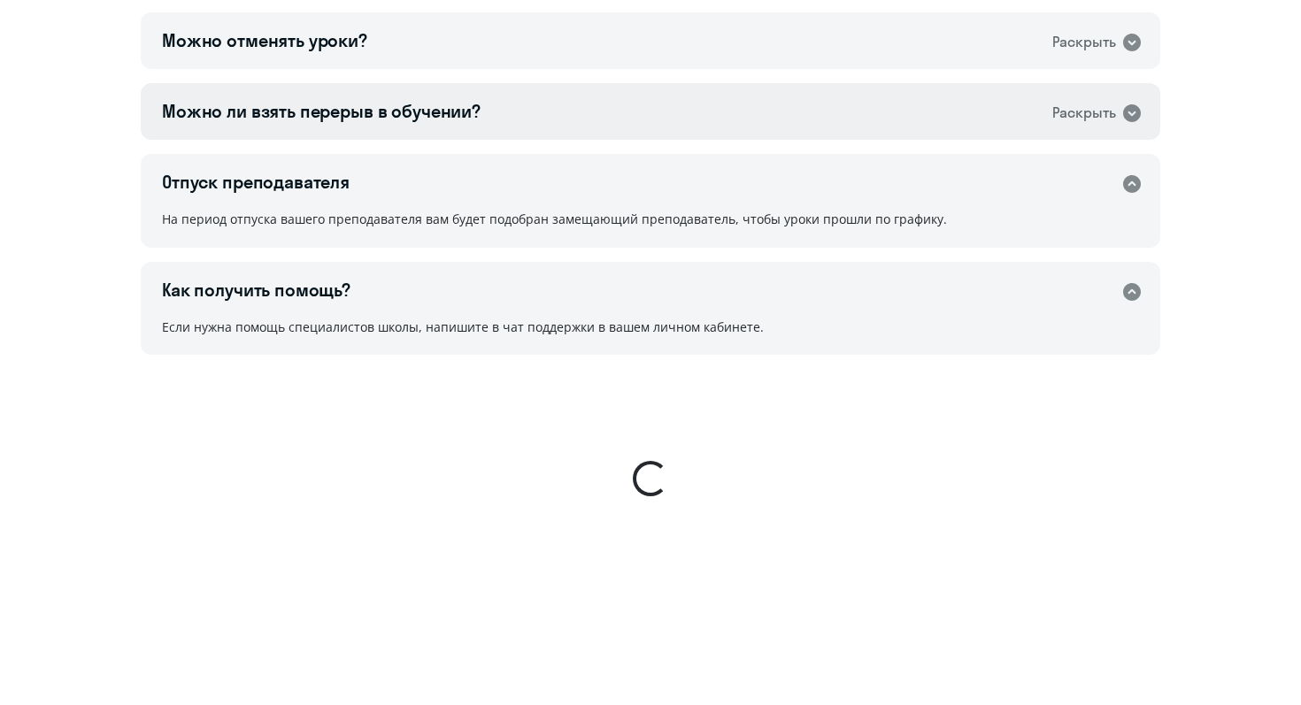
click at [604, 130] on div "Можно ли взять перерыв в обучении? Раскрыть" at bounding box center [650, 111] width 1019 height 57
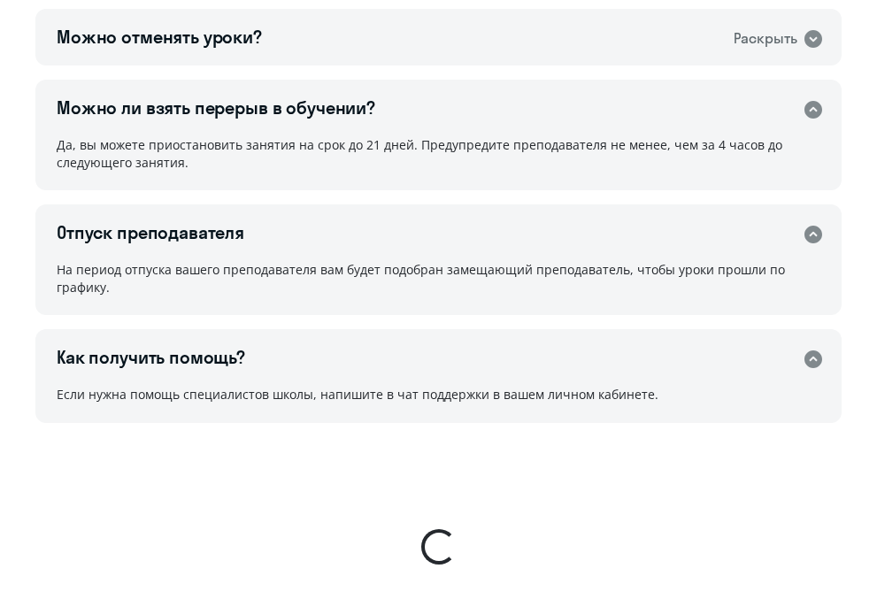
scroll to position [1993, 0]
